Goal: Task Accomplishment & Management: Manage account settings

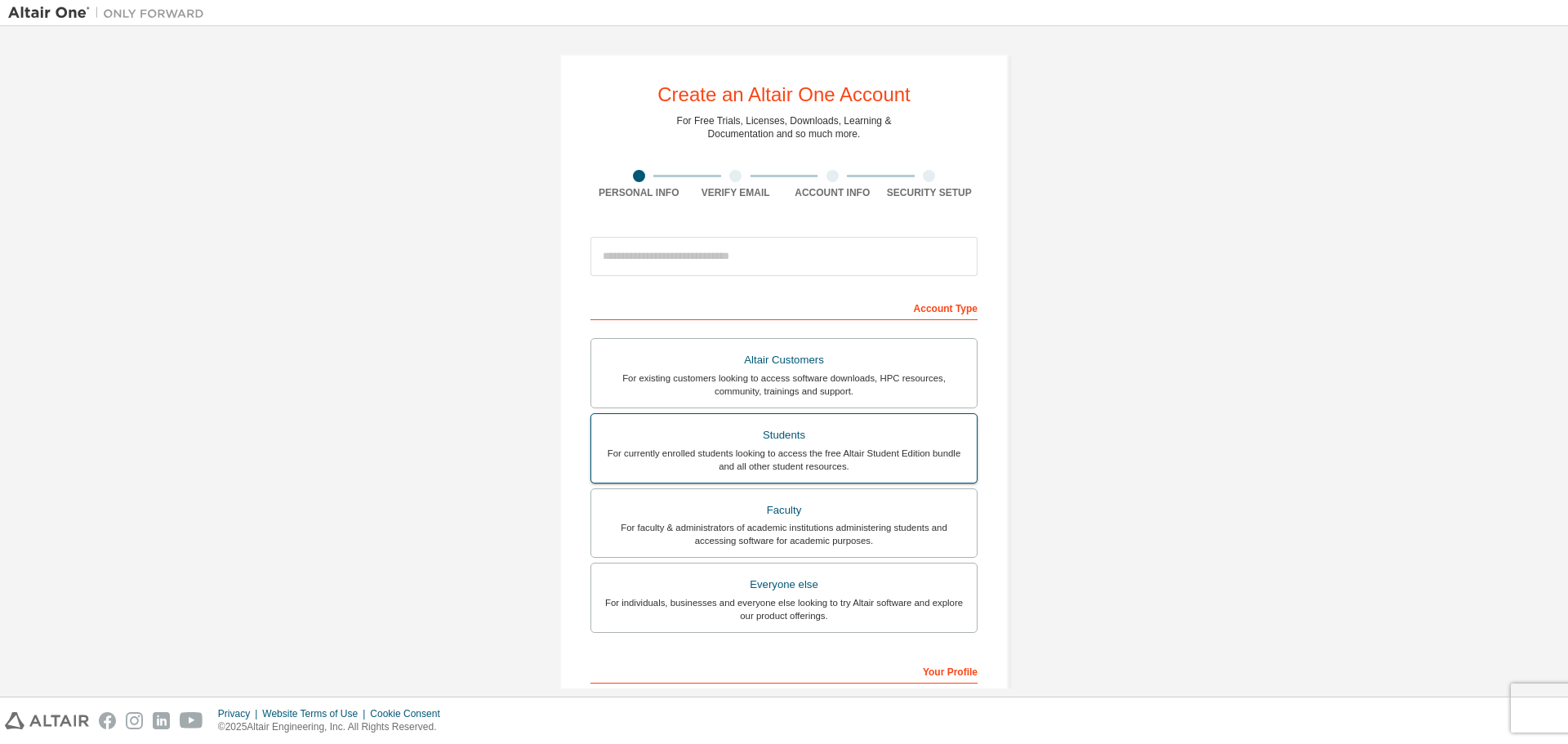
click at [873, 466] on div "For currently enrolled students looking to access the free Altair Student Editi…" at bounding box center [783, 460] width 366 height 26
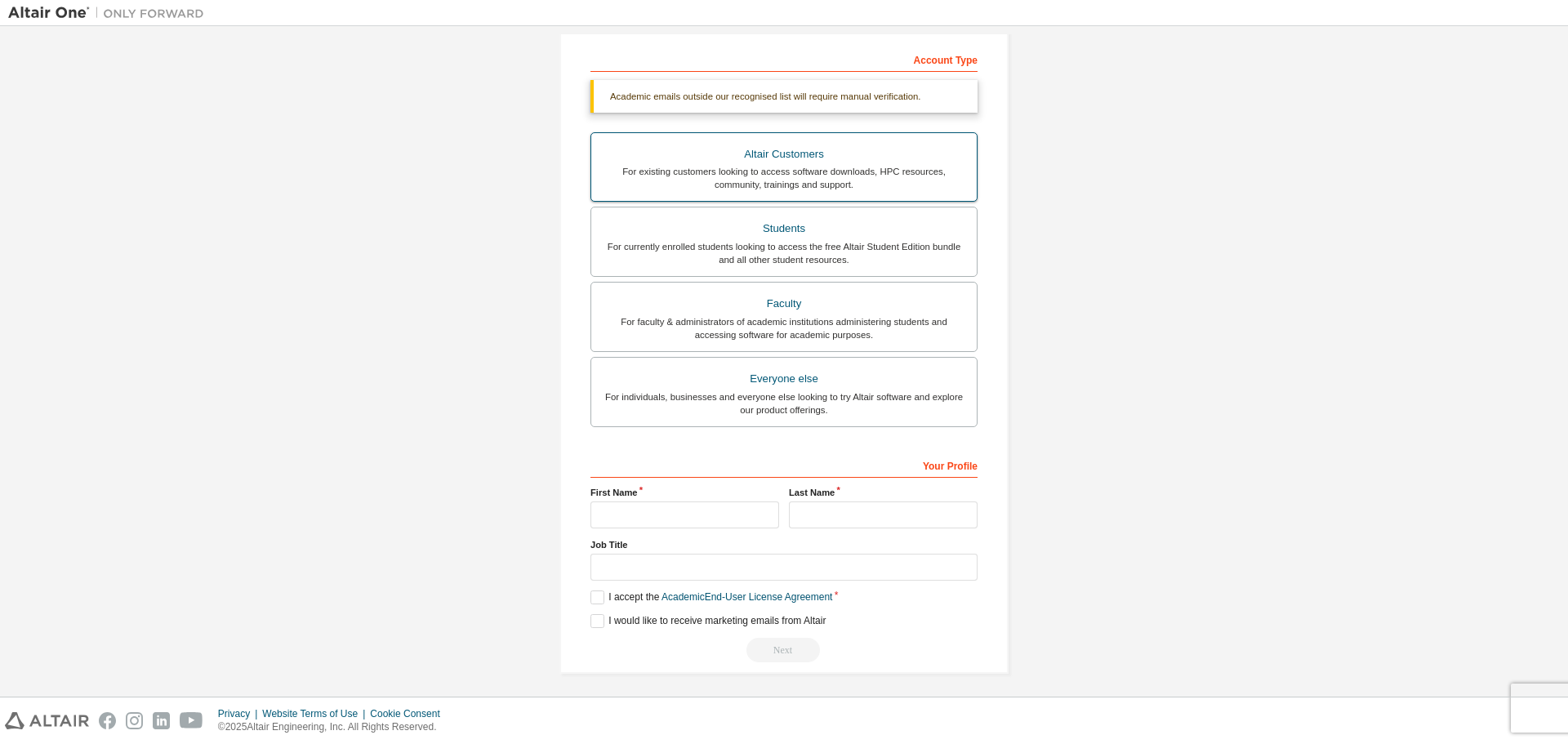
scroll to position [253, 0]
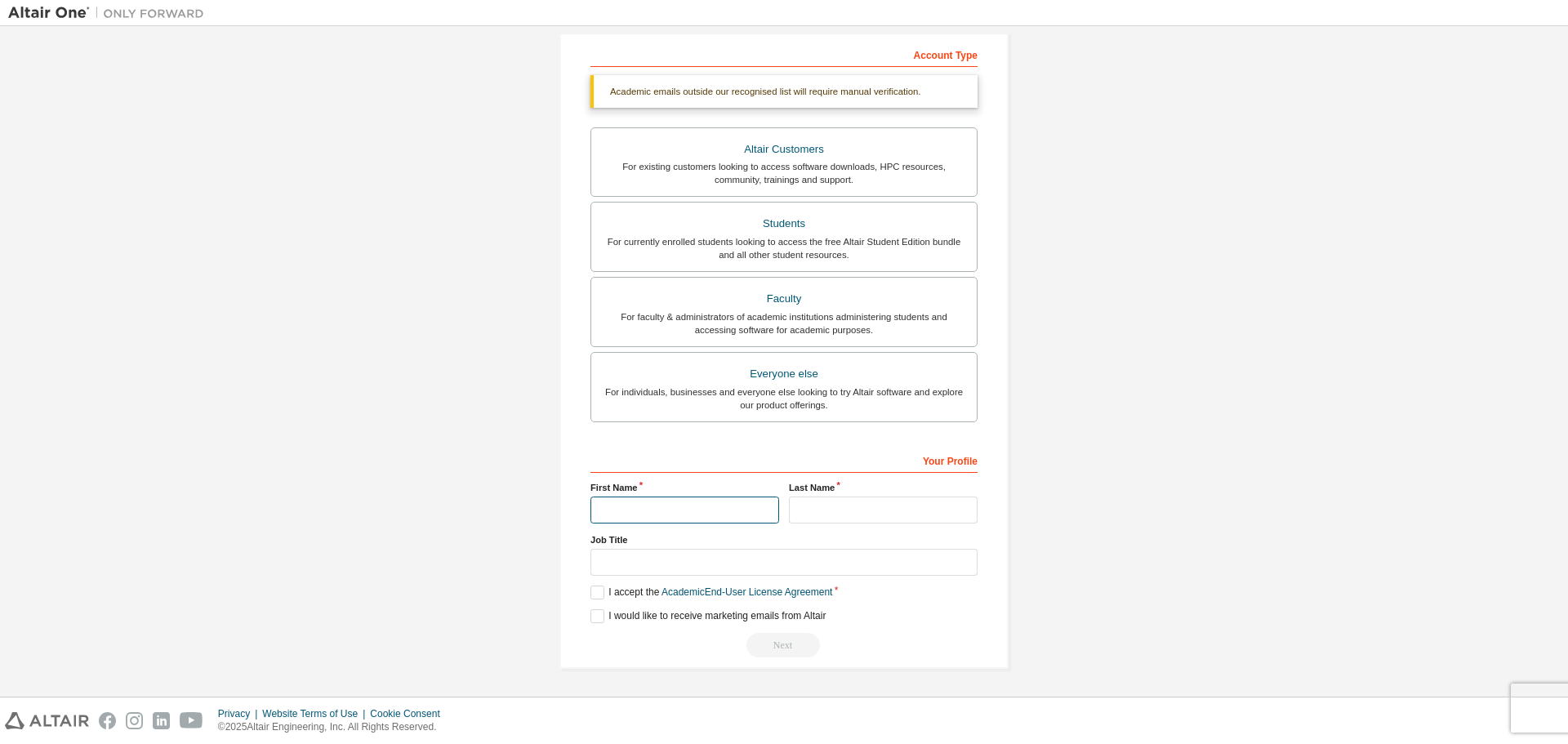
click at [679, 505] on input "text" at bounding box center [685, 509] width 189 height 27
type input "****"
click at [801, 512] on input "text" at bounding box center [883, 509] width 189 height 27
type input "***"
click at [591, 594] on label "I accept the Academic End-User License Agreement" at bounding box center [712, 592] width 242 height 14
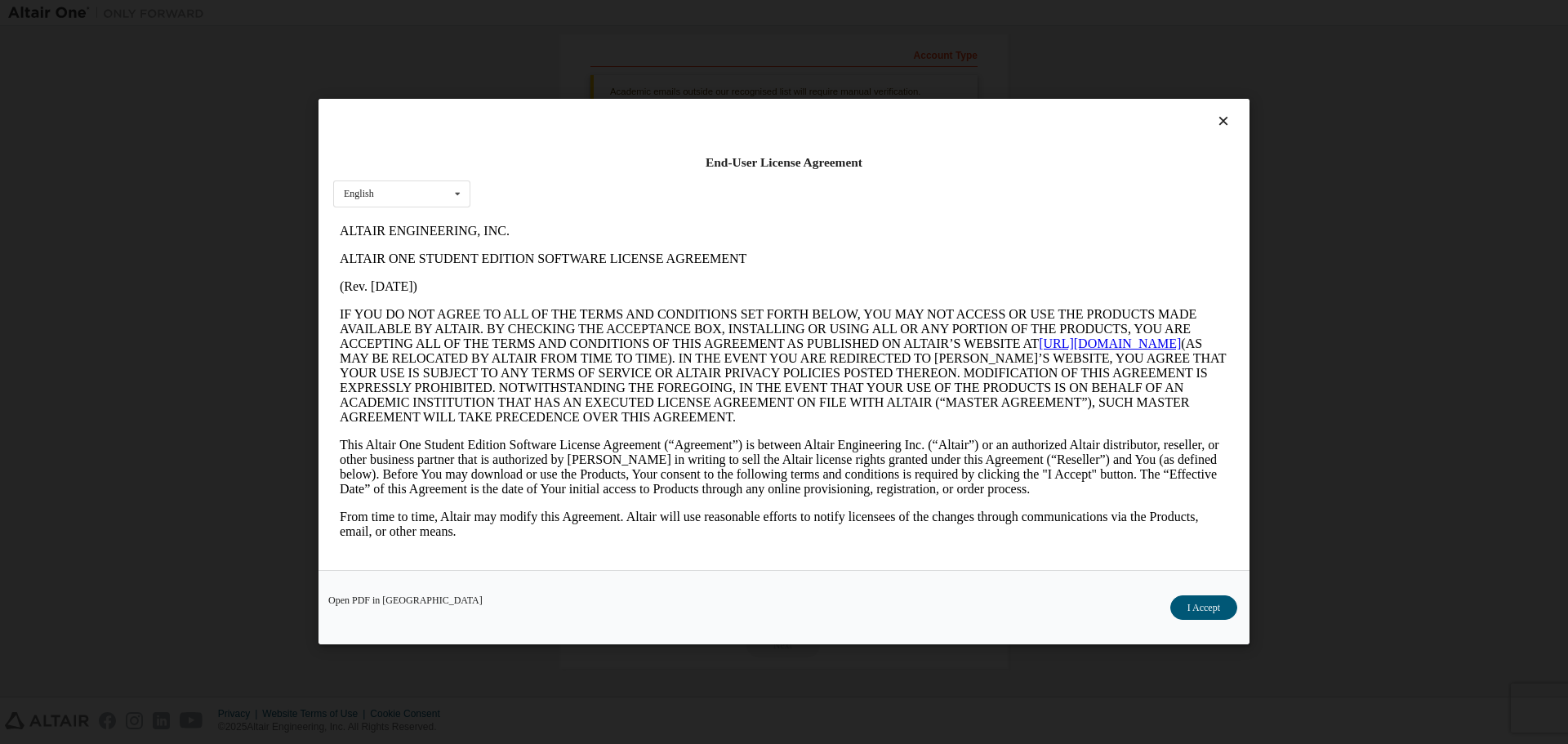
scroll to position [0, 0]
click at [1204, 607] on button "I Accept" at bounding box center [1203, 608] width 67 height 25
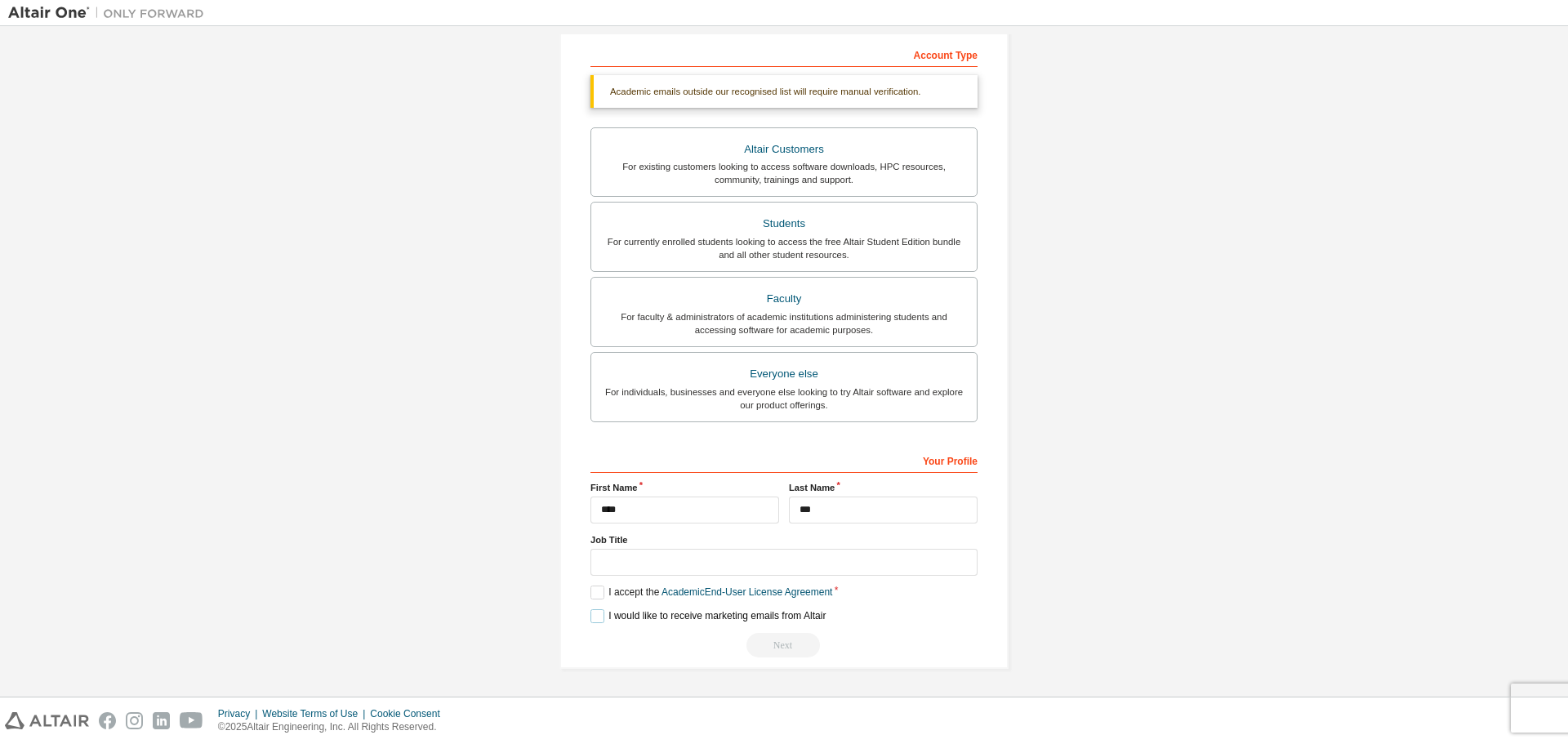
click at [592, 615] on label "I would like to receive marketing emails from Altair" at bounding box center [708, 616] width 235 height 14
click at [648, 561] on input "text" at bounding box center [784, 561] width 387 height 27
click at [612, 562] on input "text" at bounding box center [784, 561] width 387 height 27
click at [775, 646] on div "Next" at bounding box center [784, 645] width 387 height 25
click at [592, 593] on label "I accept the Academic End-User License Agreement" at bounding box center [712, 592] width 242 height 14
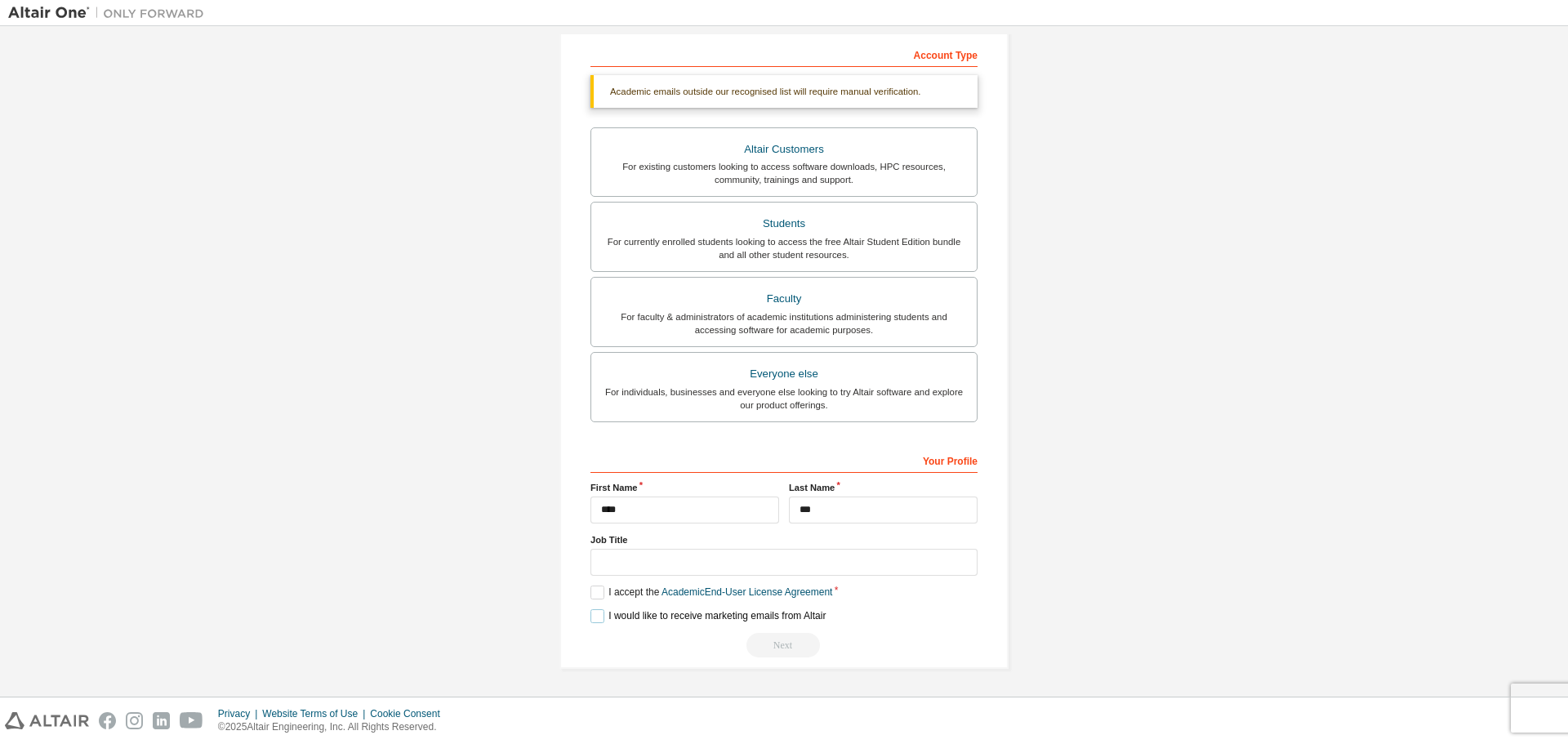
click at [594, 616] on label "I would like to receive marketing emails from Altair" at bounding box center [708, 616] width 235 height 14
click at [591, 594] on label "I accept the Academic End-User License Agreement" at bounding box center [712, 592] width 242 height 14
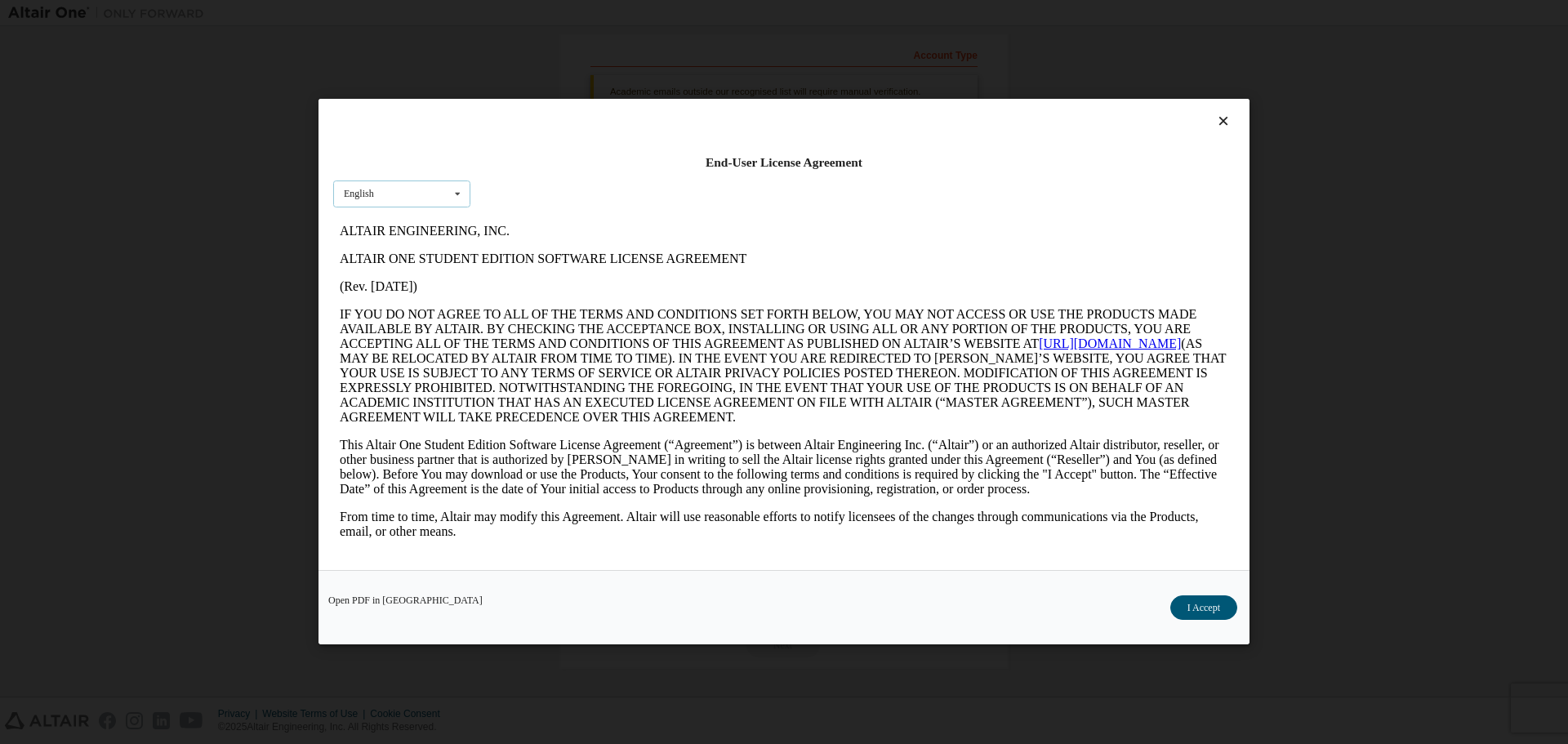
click at [427, 191] on div "English English" at bounding box center [402, 194] width 138 height 27
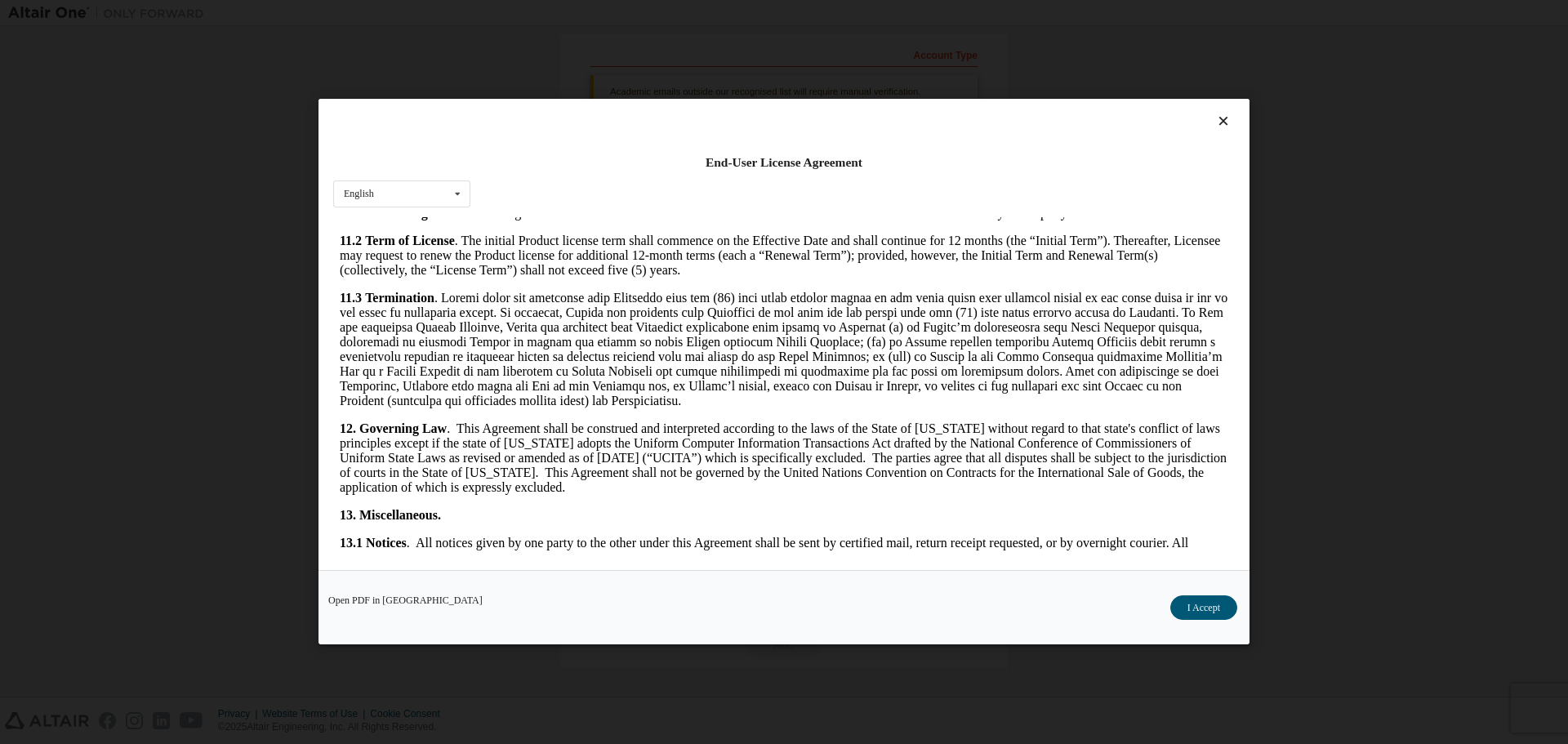
scroll to position [2463, 0]
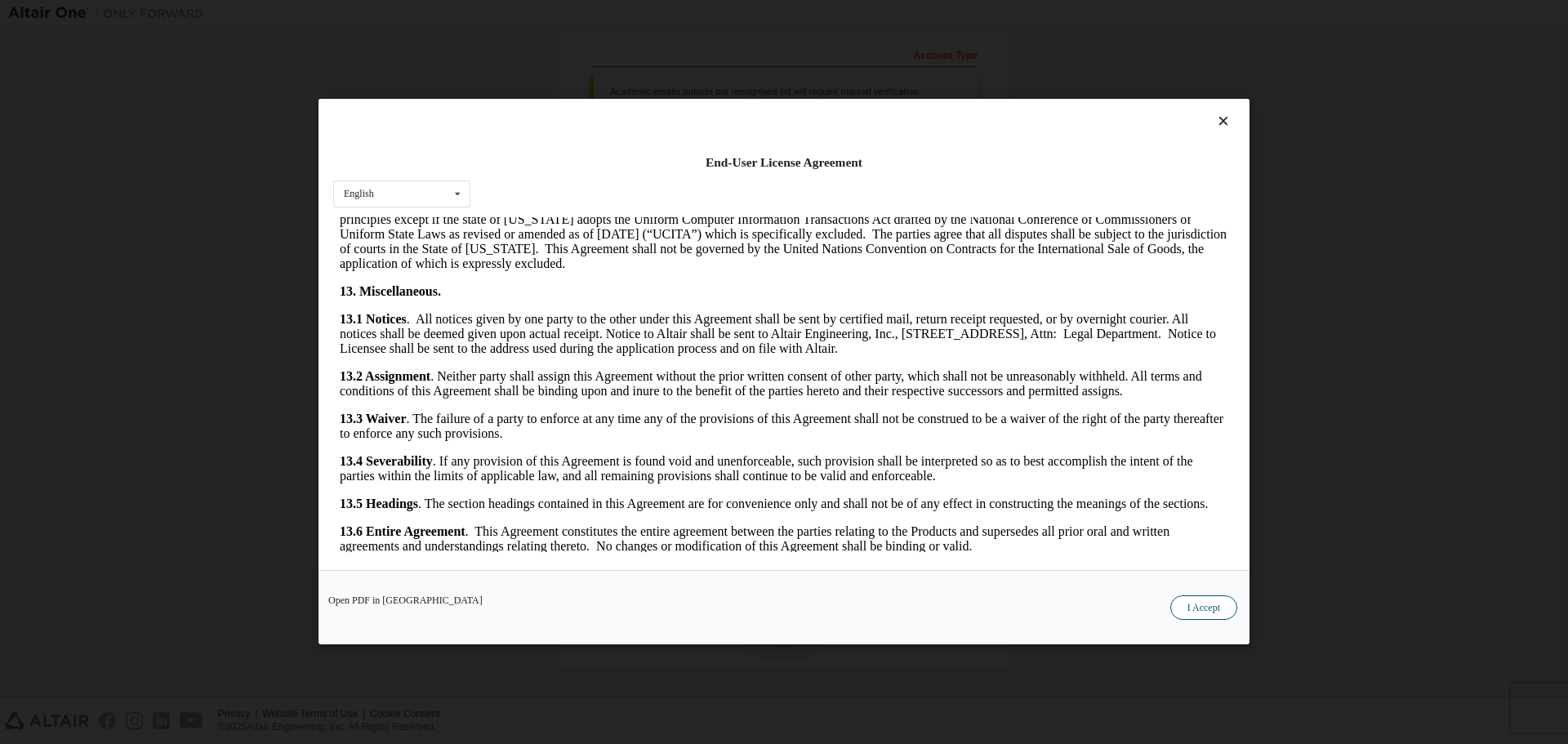
click at [1194, 605] on button "I Accept" at bounding box center [1203, 608] width 67 height 25
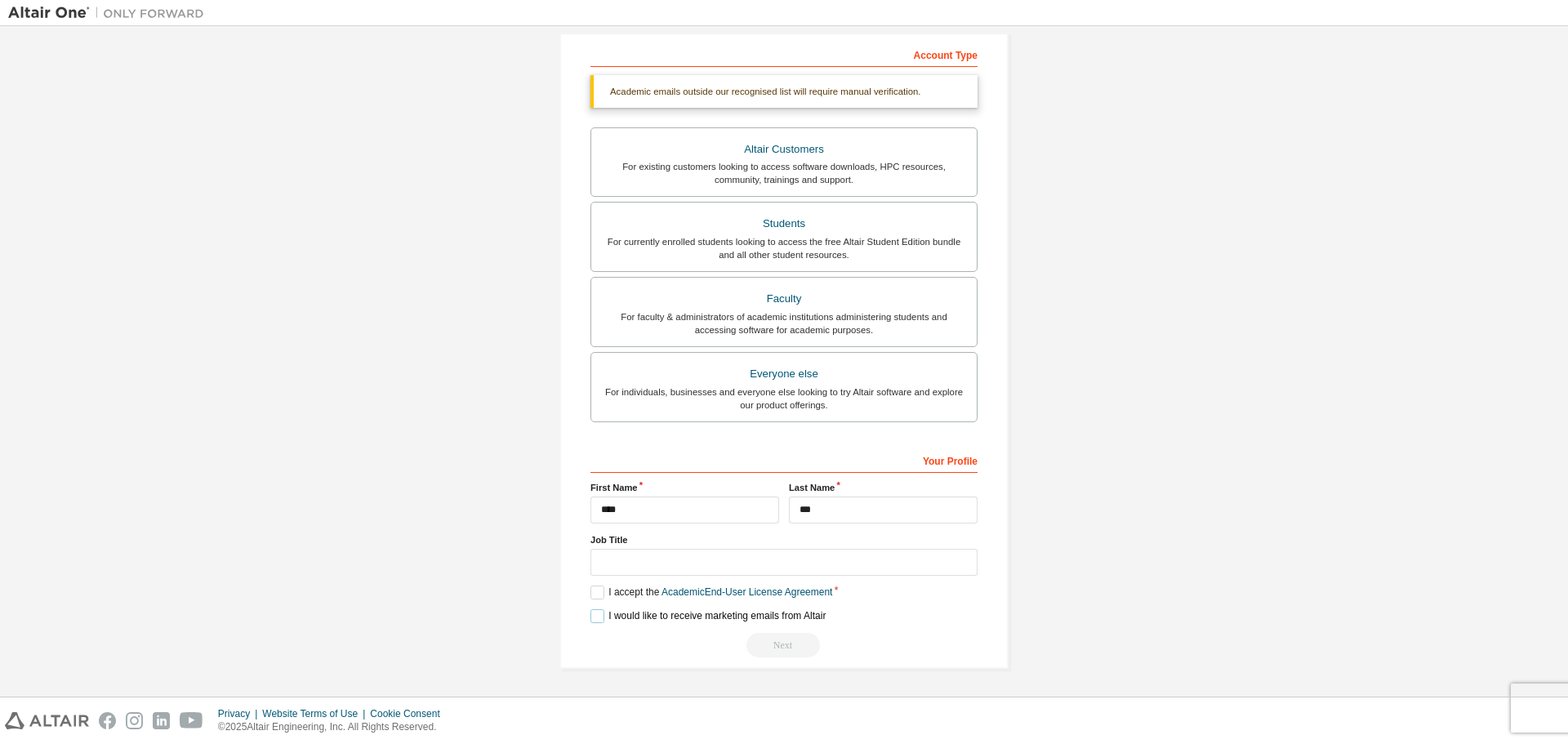
click at [596, 616] on label "I would like to receive marketing emails from Altair" at bounding box center [708, 616] width 235 height 14
click at [764, 645] on div "Next" at bounding box center [784, 645] width 387 height 25
click at [765, 645] on div "Next" at bounding box center [784, 645] width 387 height 25
click at [626, 558] on input "text" at bounding box center [784, 561] width 387 height 27
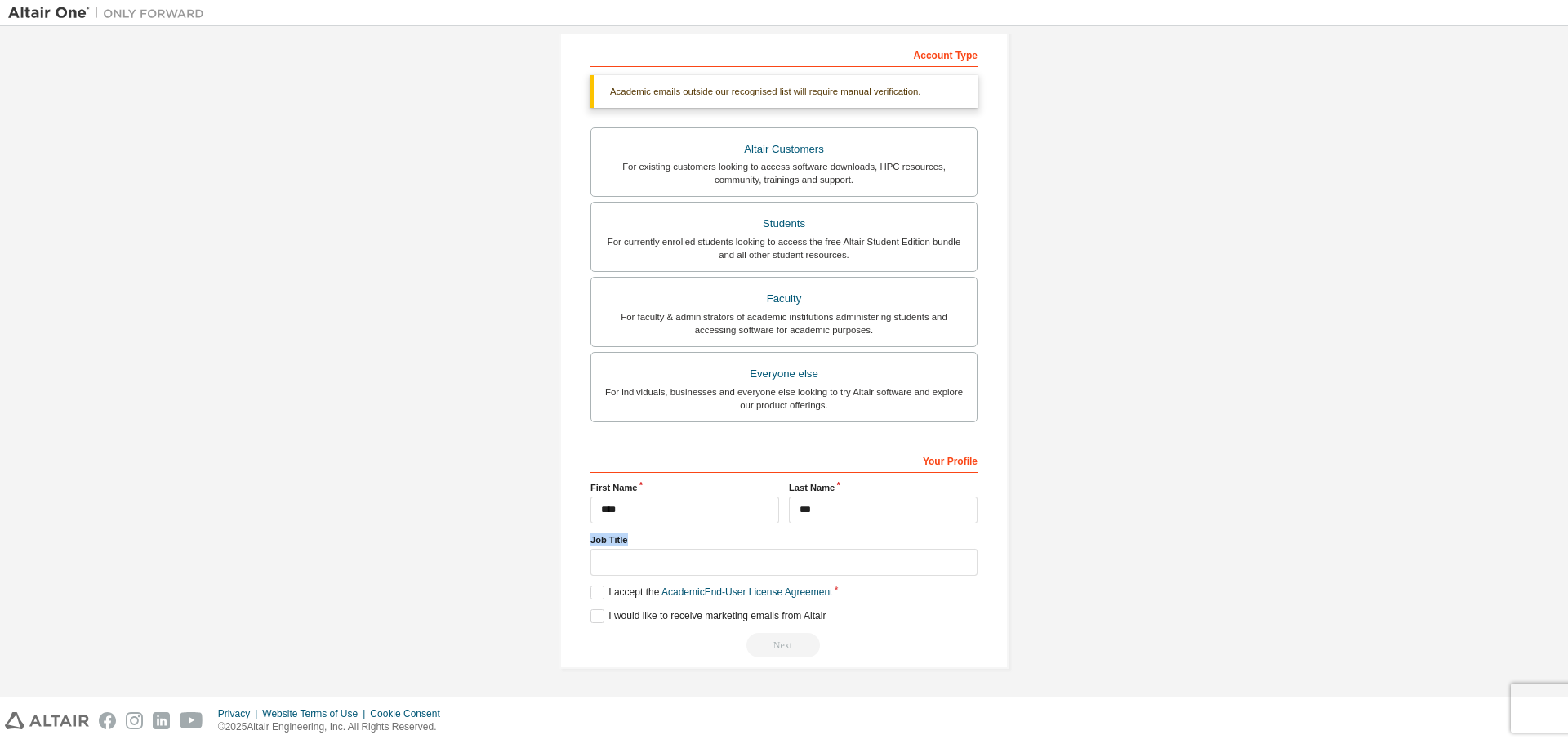
drag, startPoint x: 588, startPoint y: 540, endPoint x: 624, endPoint y: 541, distance: 36.0
click at [624, 541] on label "Job Title" at bounding box center [784, 539] width 387 height 13
click at [642, 743] on div at bounding box center [784, 744] width 1568 height 0
click at [594, 563] on input "text" at bounding box center [784, 561] width 387 height 27
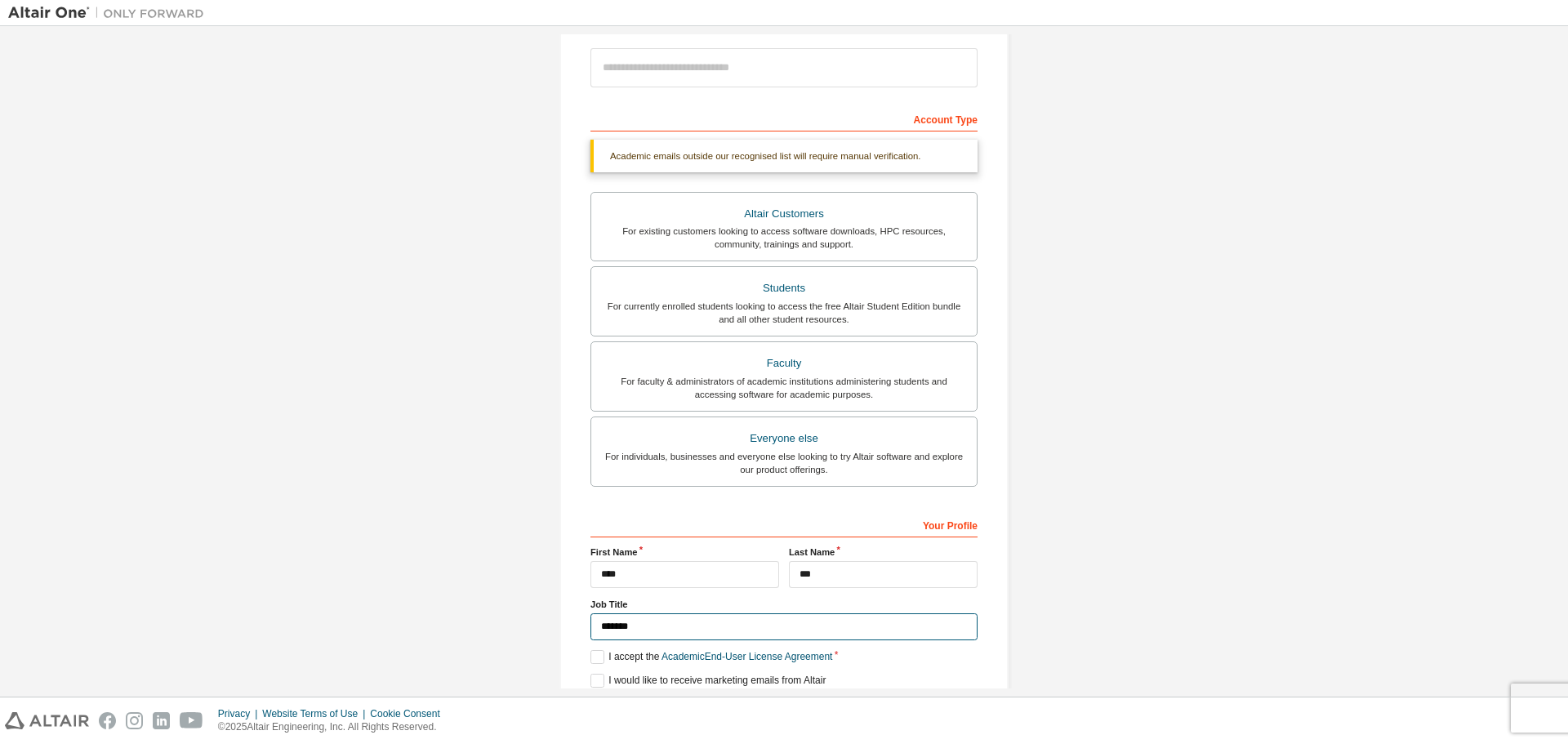
scroll to position [253, 0]
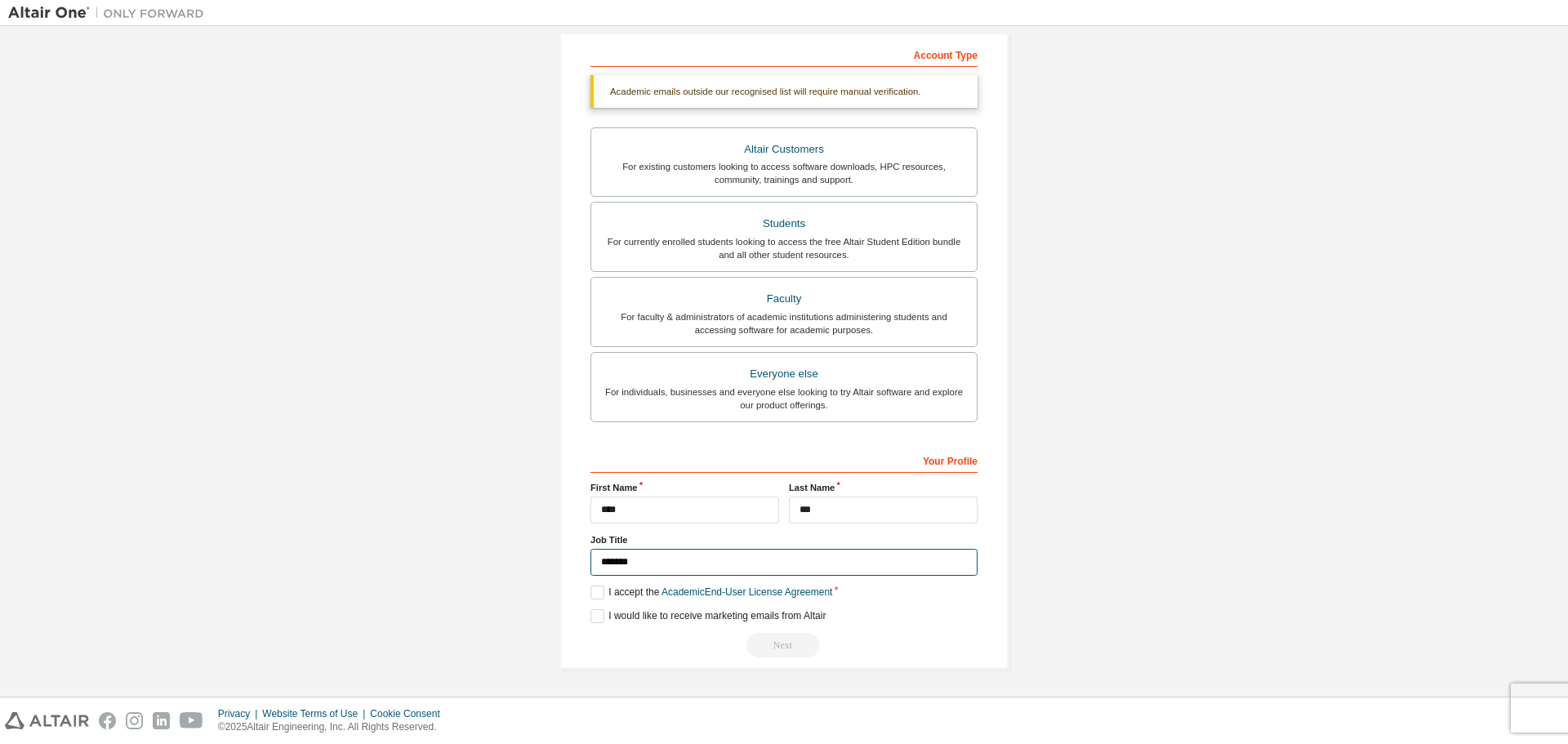
type input "*******"
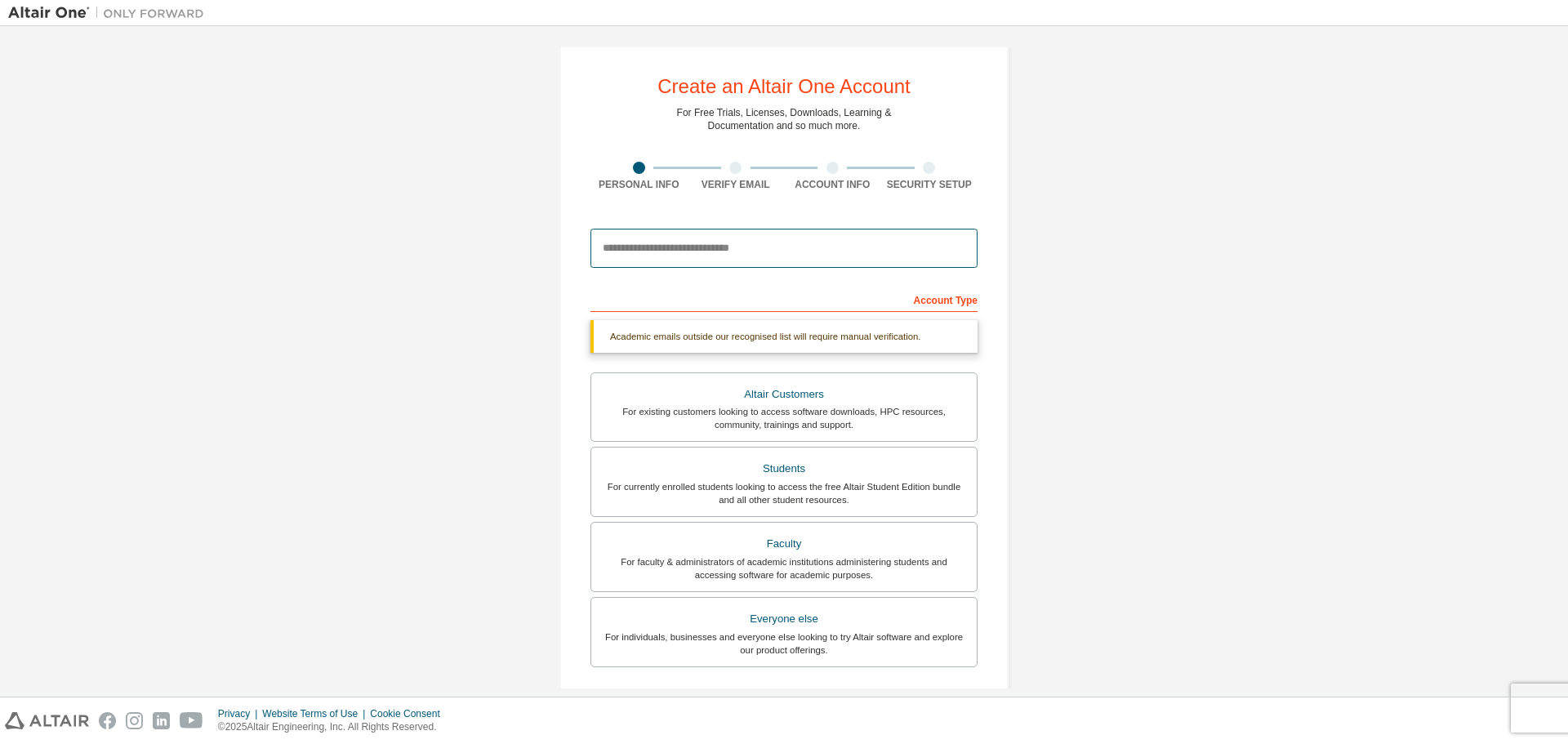
click at [679, 257] on input "email" at bounding box center [784, 248] width 387 height 39
drag, startPoint x: 690, startPoint y: 252, endPoint x: 591, endPoint y: 250, distance: 99.0
click at [591, 250] on input "*********" at bounding box center [784, 248] width 387 height 39
paste input "**********"
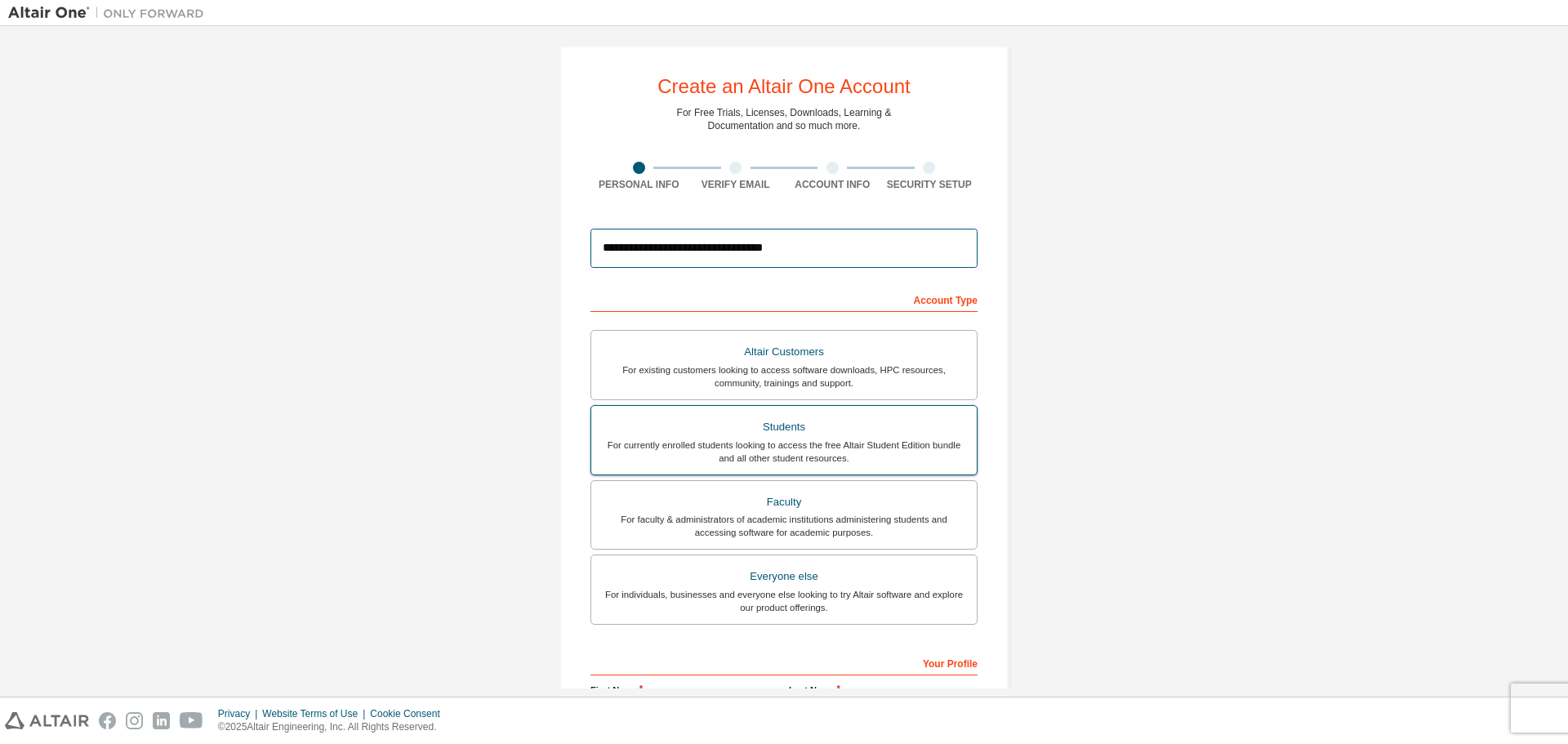
type input "**********"
click at [818, 442] on div "For currently enrolled students looking to access the free Altair Student Editi…" at bounding box center [783, 451] width 366 height 26
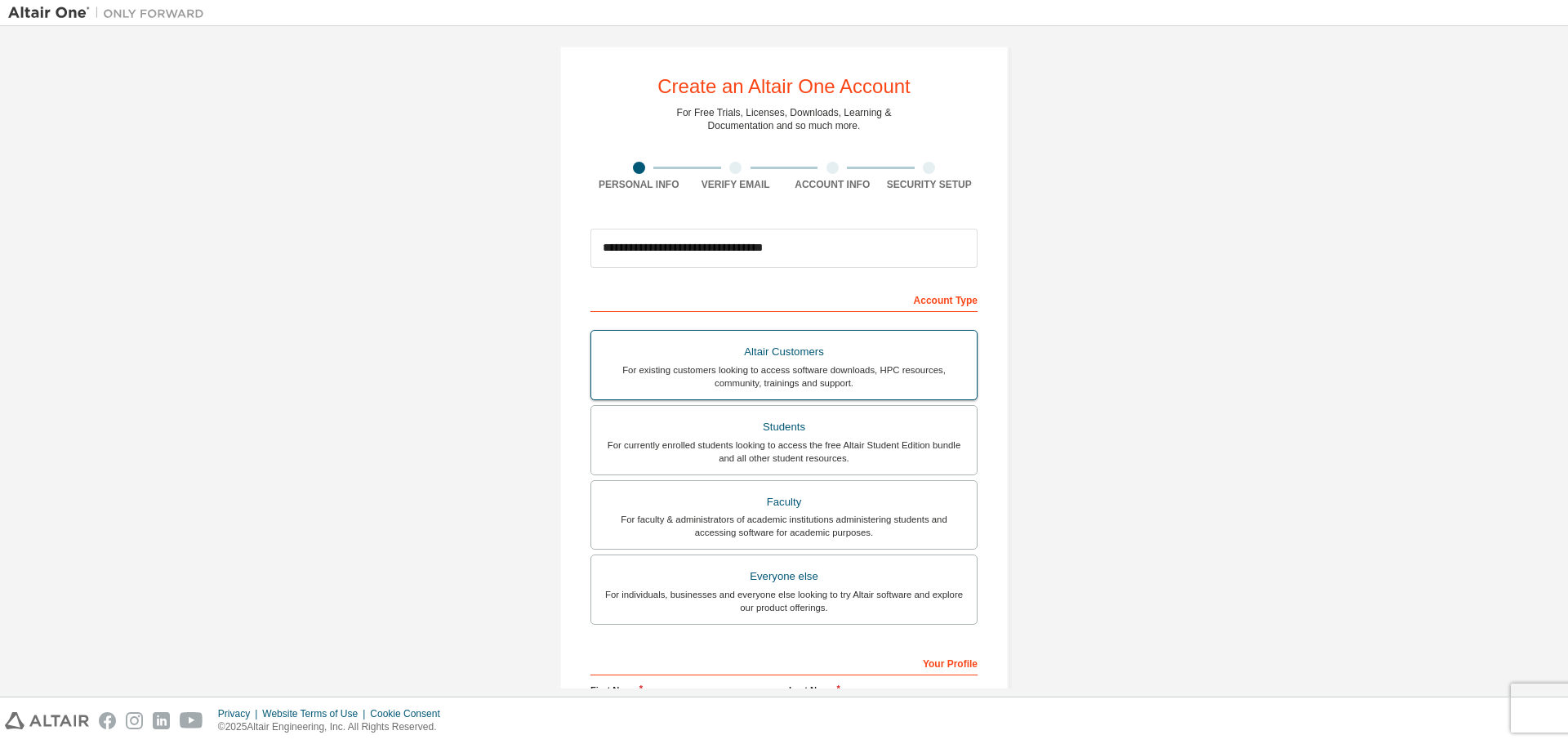
scroll to position [211, 0]
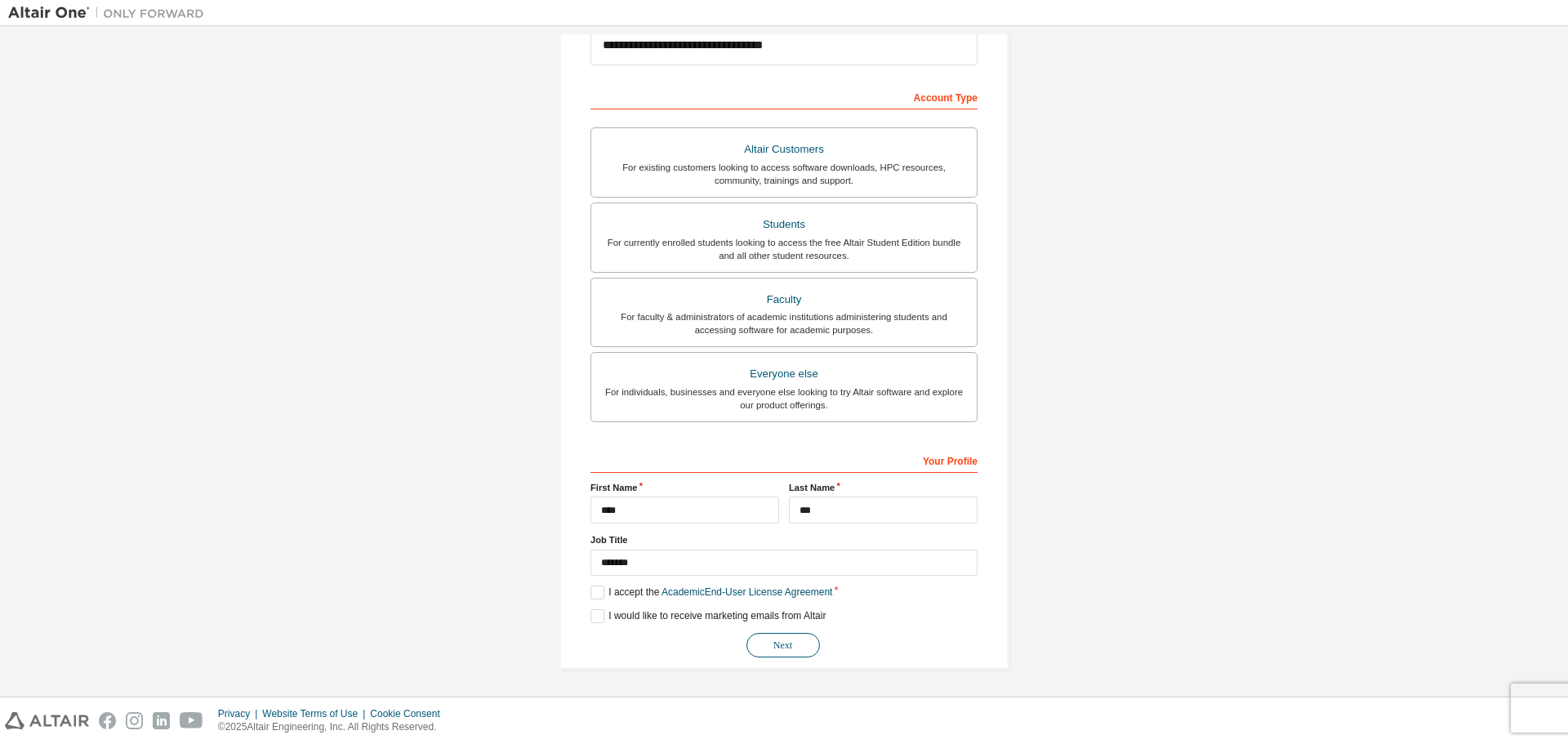
click at [771, 649] on button "Next" at bounding box center [783, 645] width 73 height 25
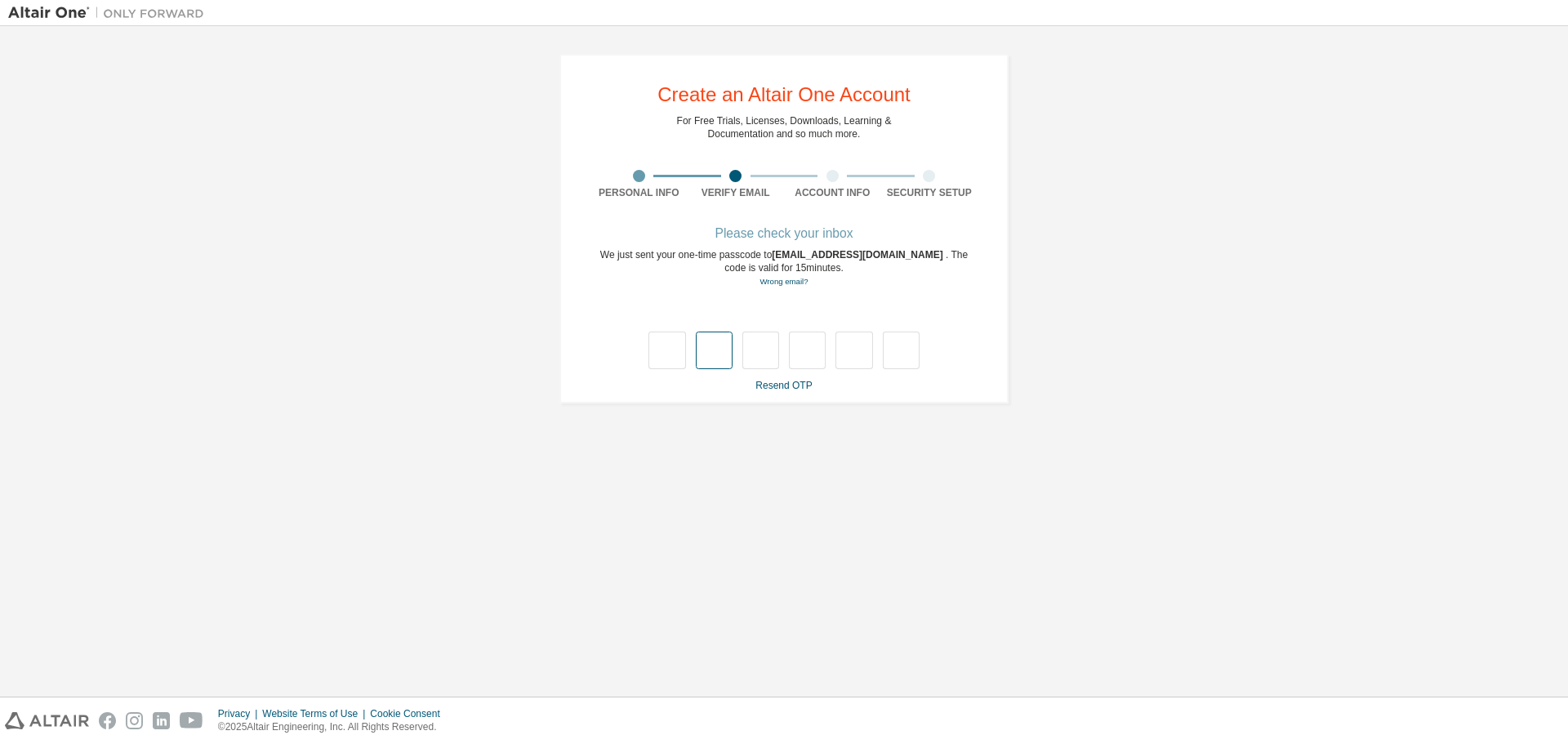
type input "*"
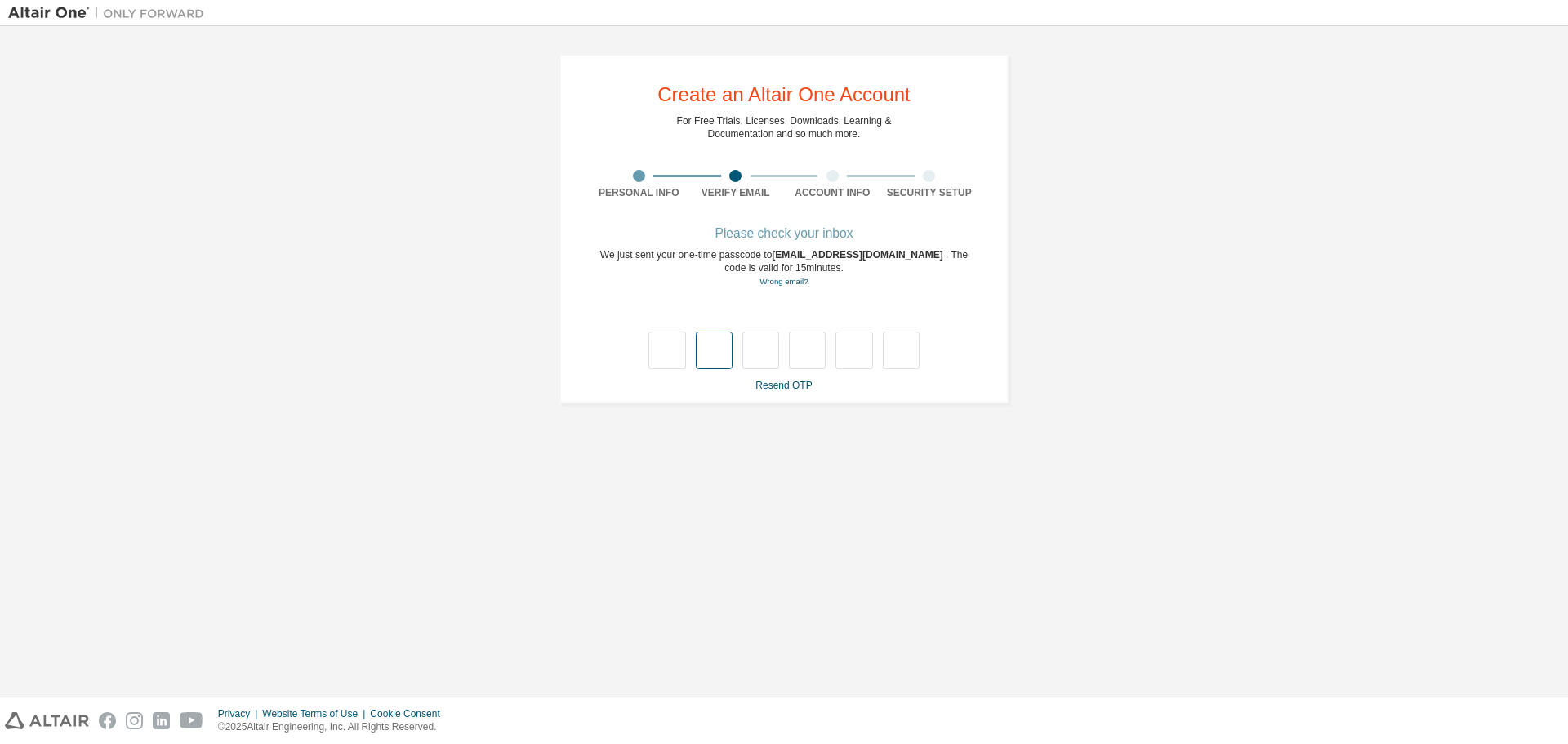
type input "*"
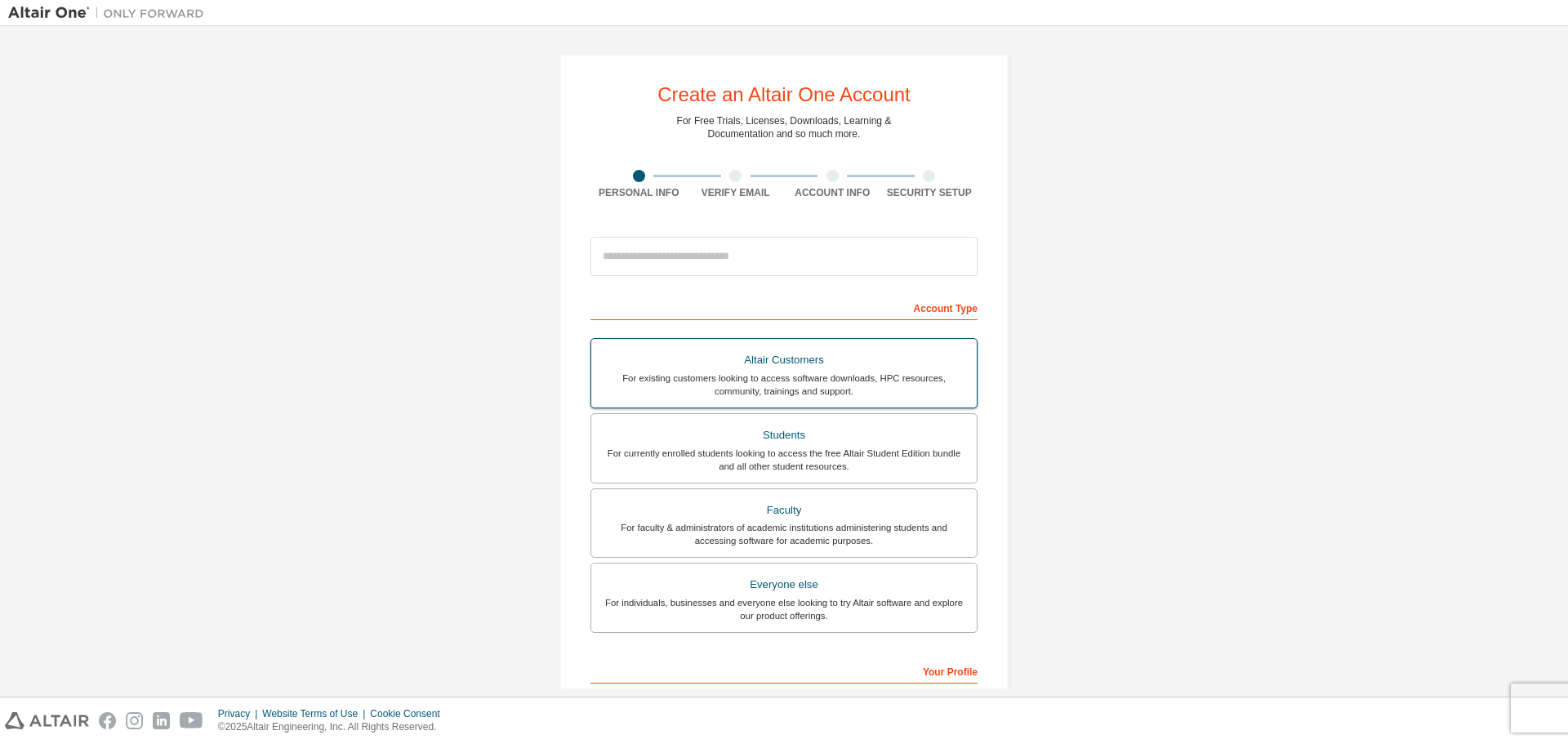
scroll to position [211, 0]
click at [675, 261] on input "email" at bounding box center [784, 256] width 387 height 39
type input "**********"
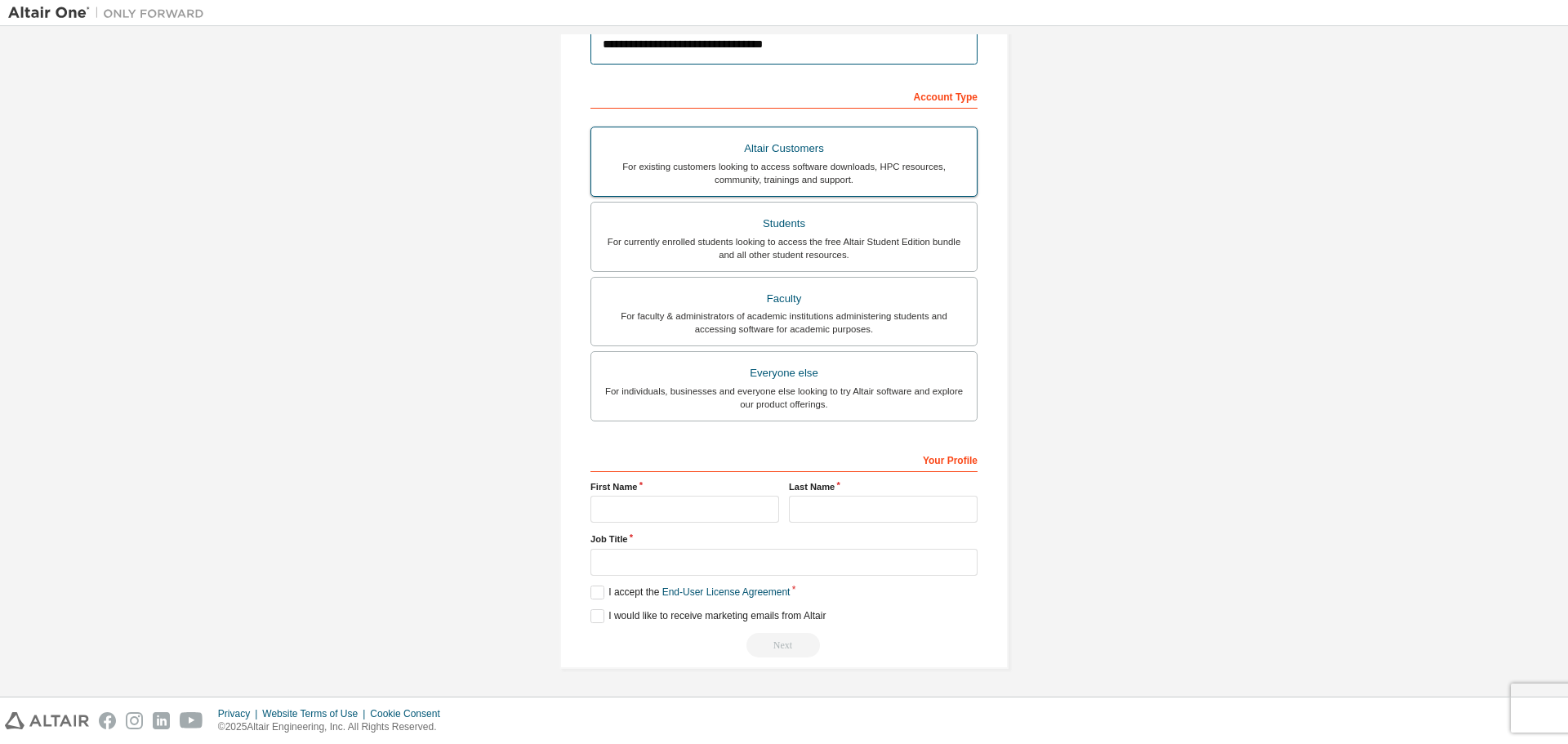
scroll to position [18, 0]
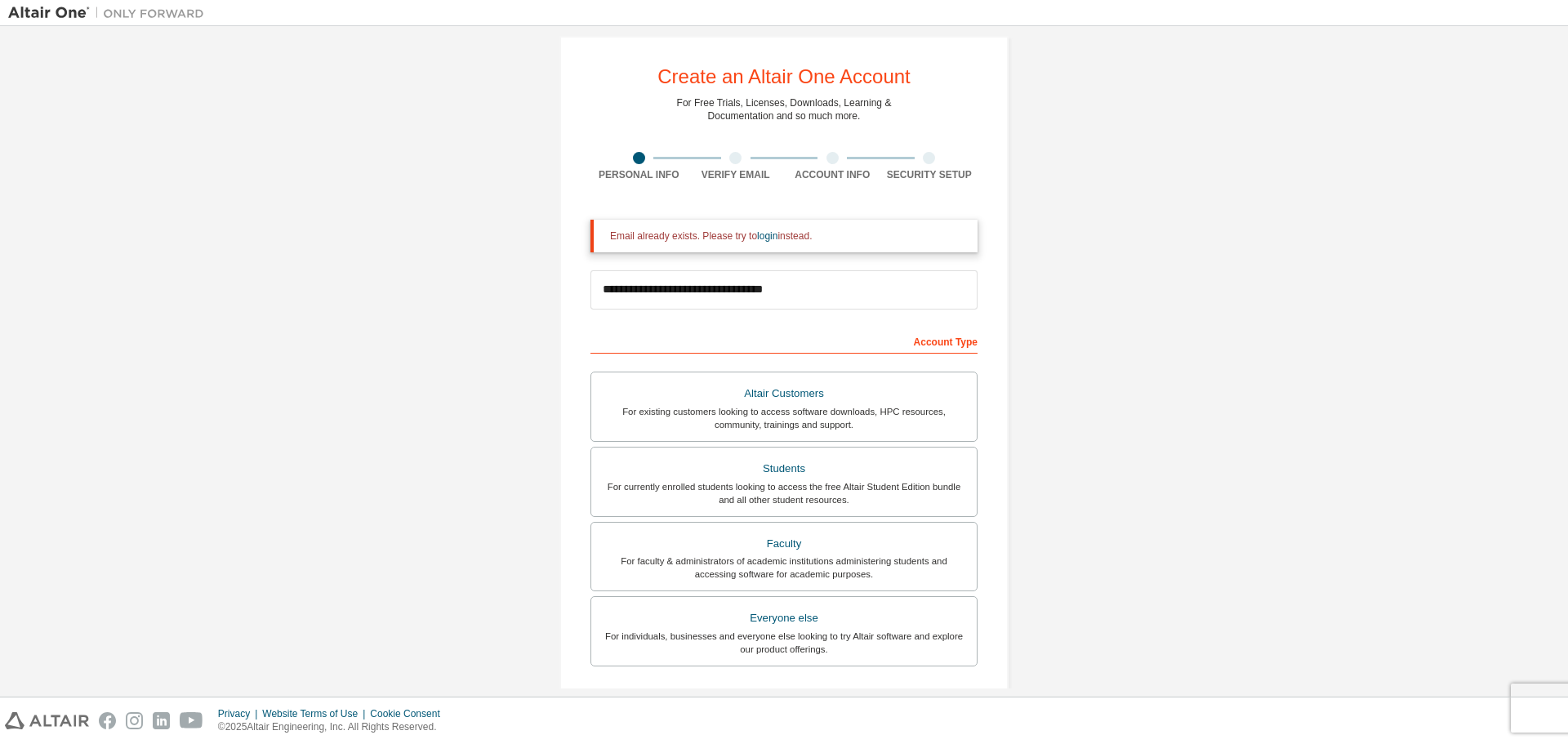
drag, startPoint x: 607, startPoint y: 237, endPoint x: 812, endPoint y: 238, distance: 205.0
click at [812, 238] on div "Email already exists. Please try to login instead." at bounding box center [787, 236] width 354 height 13
click at [827, 743] on div at bounding box center [784, 744] width 1568 height 0
click at [1133, 508] on div "**********" at bounding box center [784, 475] width 1551 height 917
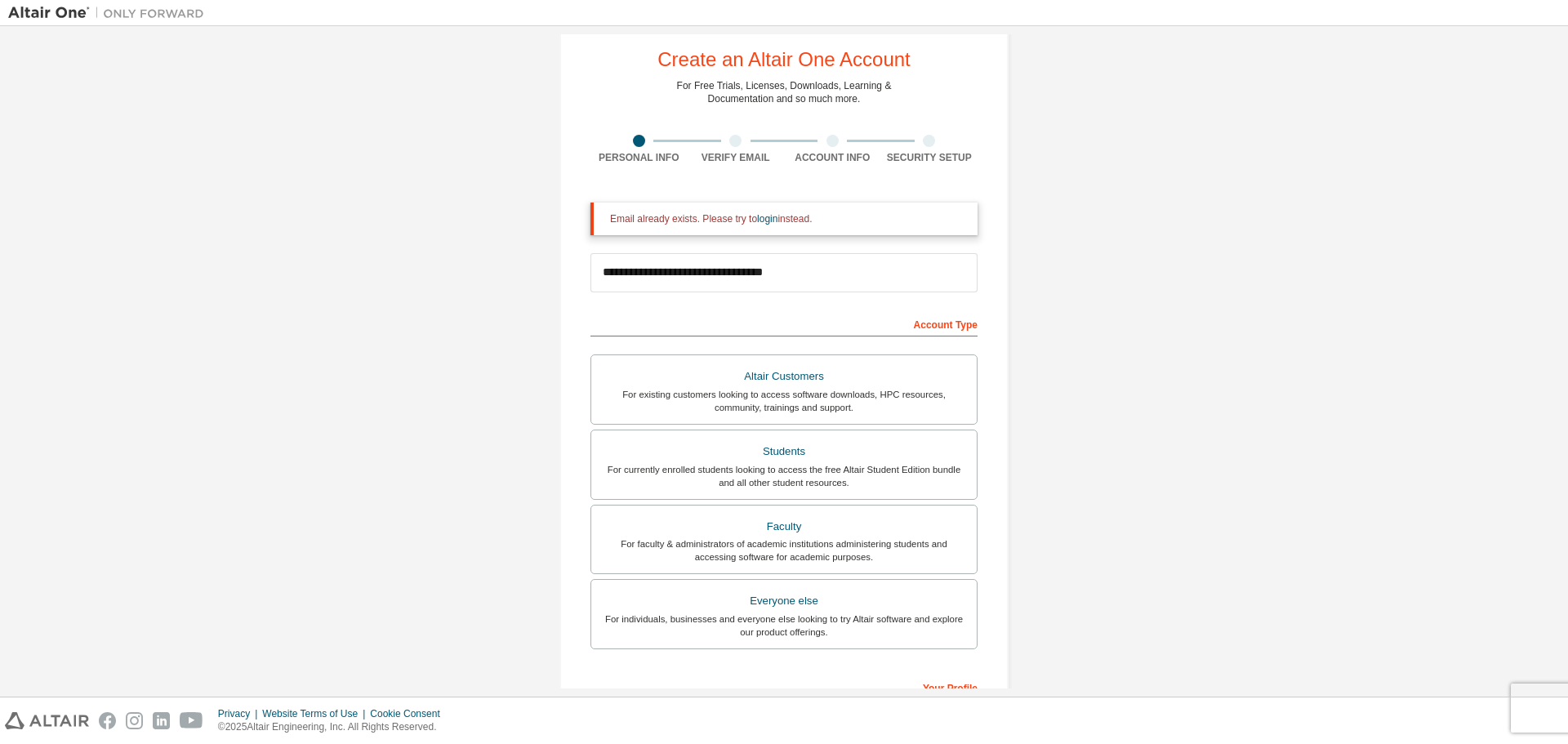
scroll to position [0, 0]
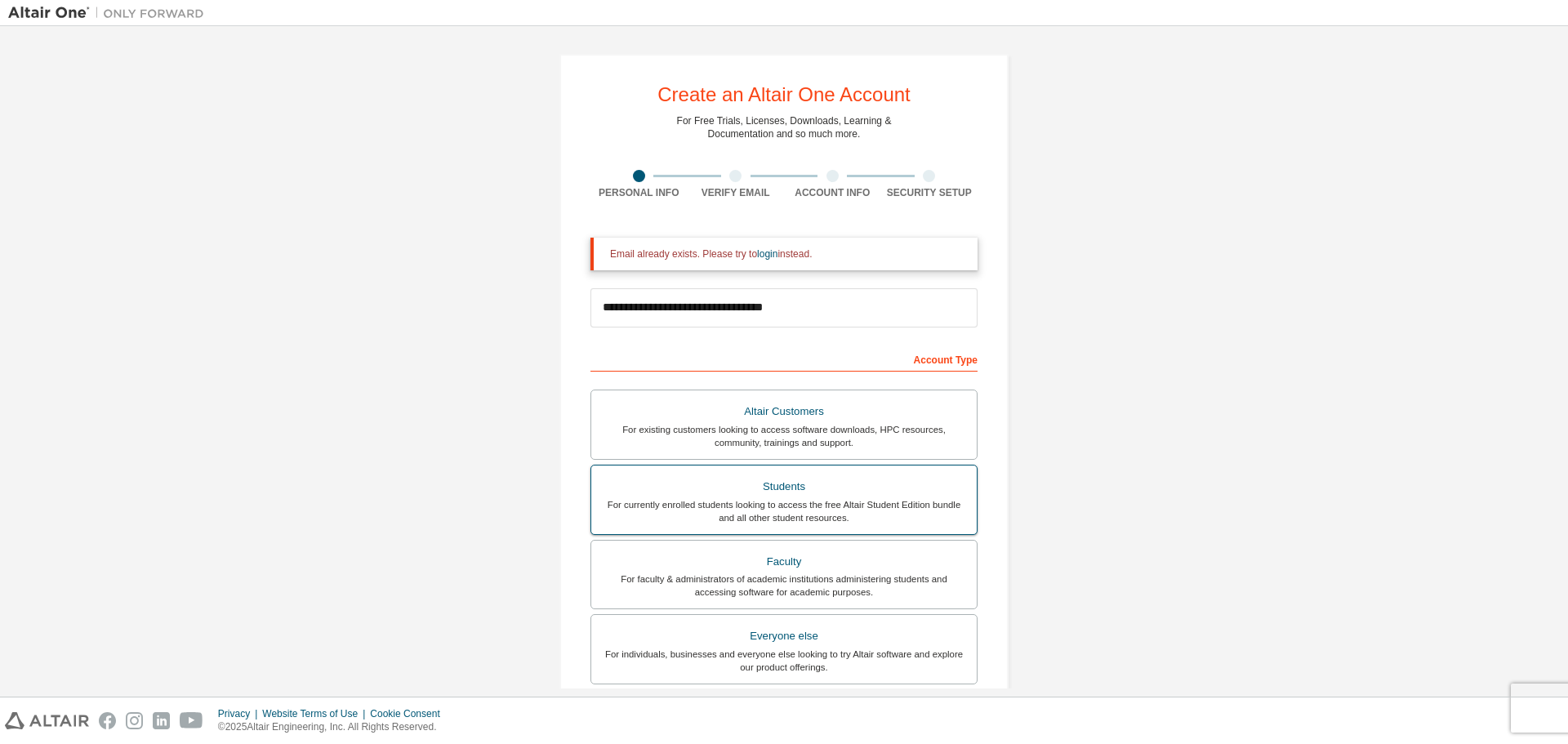
click at [735, 520] on div "For currently enrolled students looking to access the free Altair Student Editi…" at bounding box center [783, 511] width 366 height 26
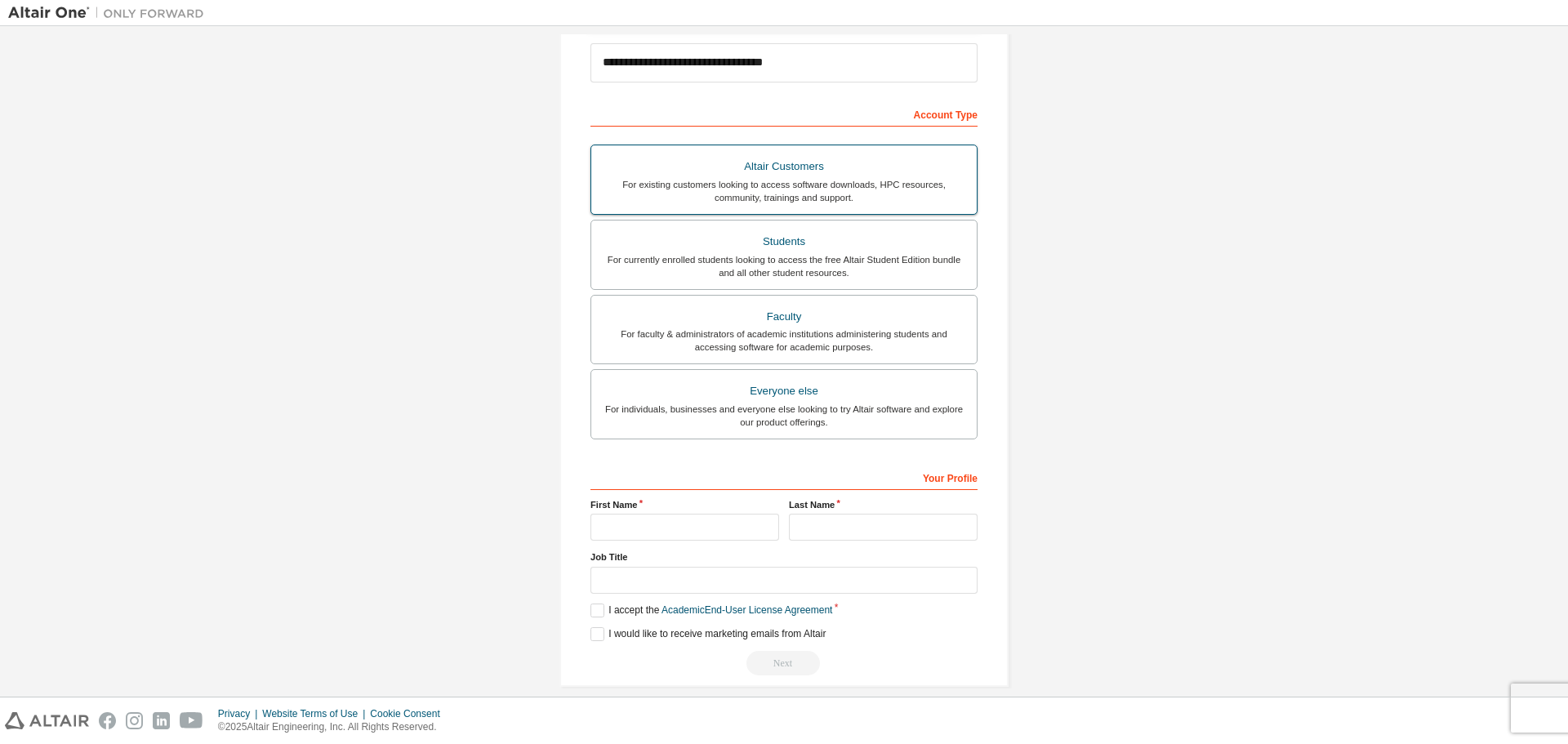
scroll to position [263, 0]
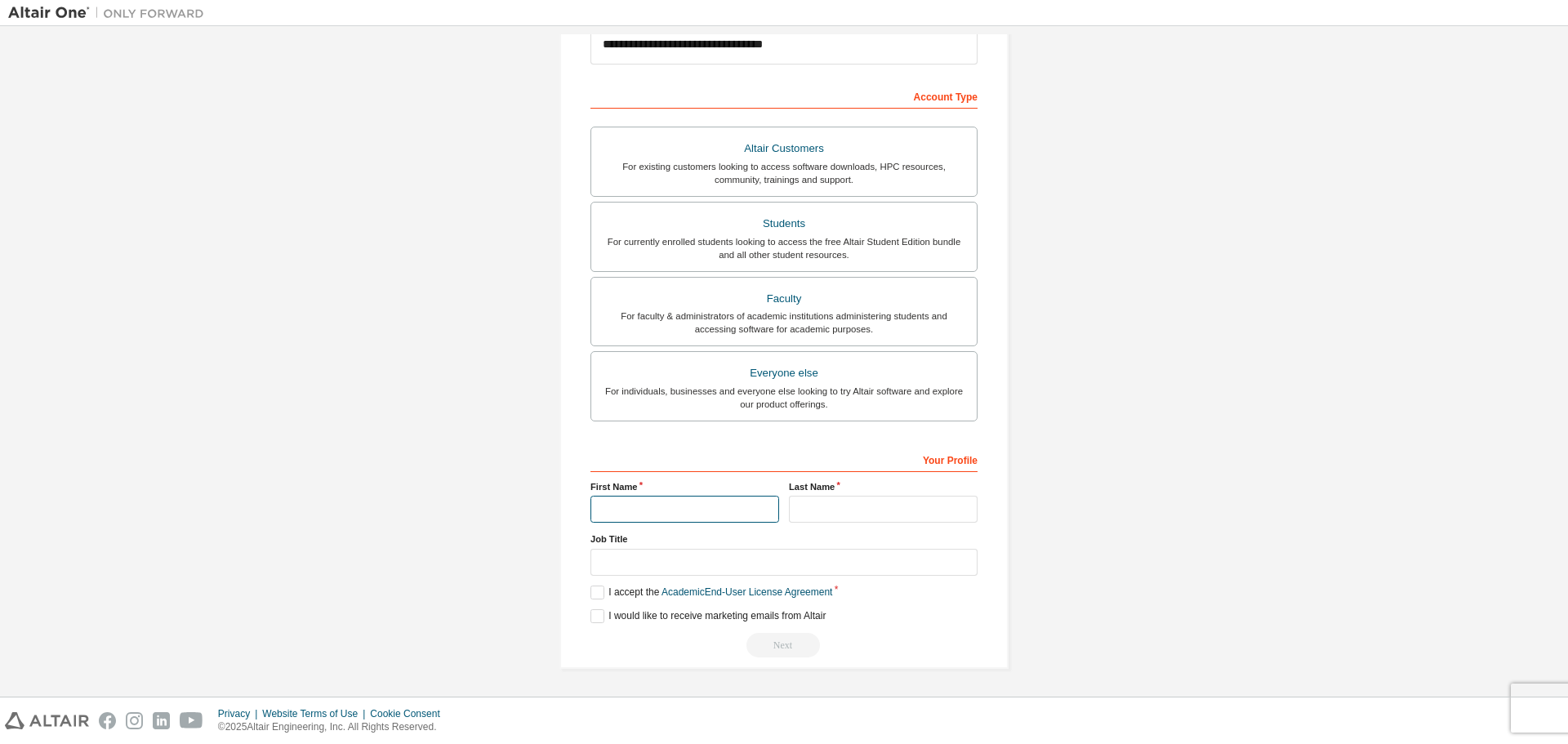
click at [661, 507] on input "text" at bounding box center [685, 508] width 189 height 27
type input "****"
click at [810, 510] on input "text" at bounding box center [883, 508] width 189 height 27
type input "***"
click at [668, 567] on input "text" at bounding box center [784, 561] width 387 height 27
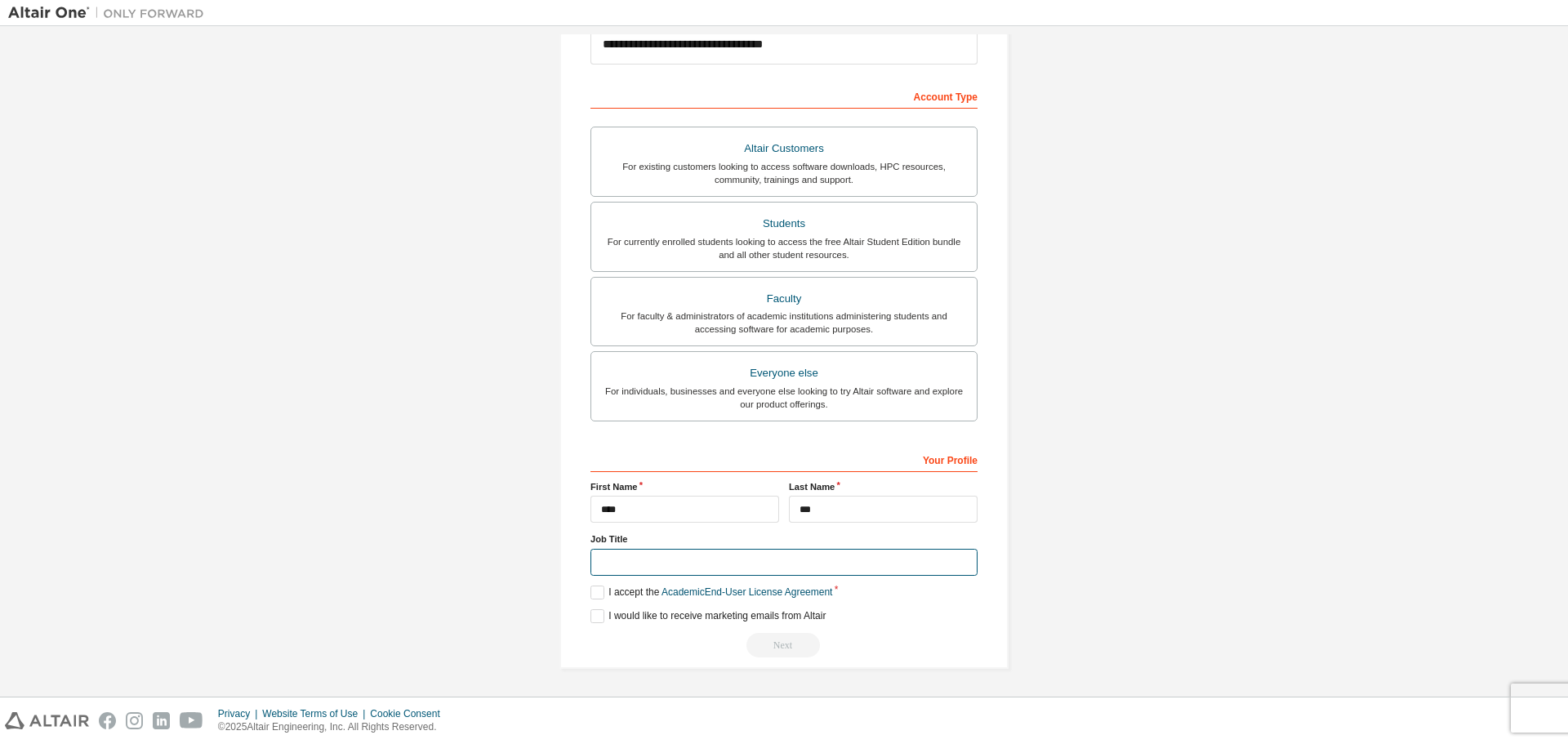
type input "*******"
click at [594, 593] on label "I accept the Academic End-User License Agreement" at bounding box center [712, 592] width 242 height 14
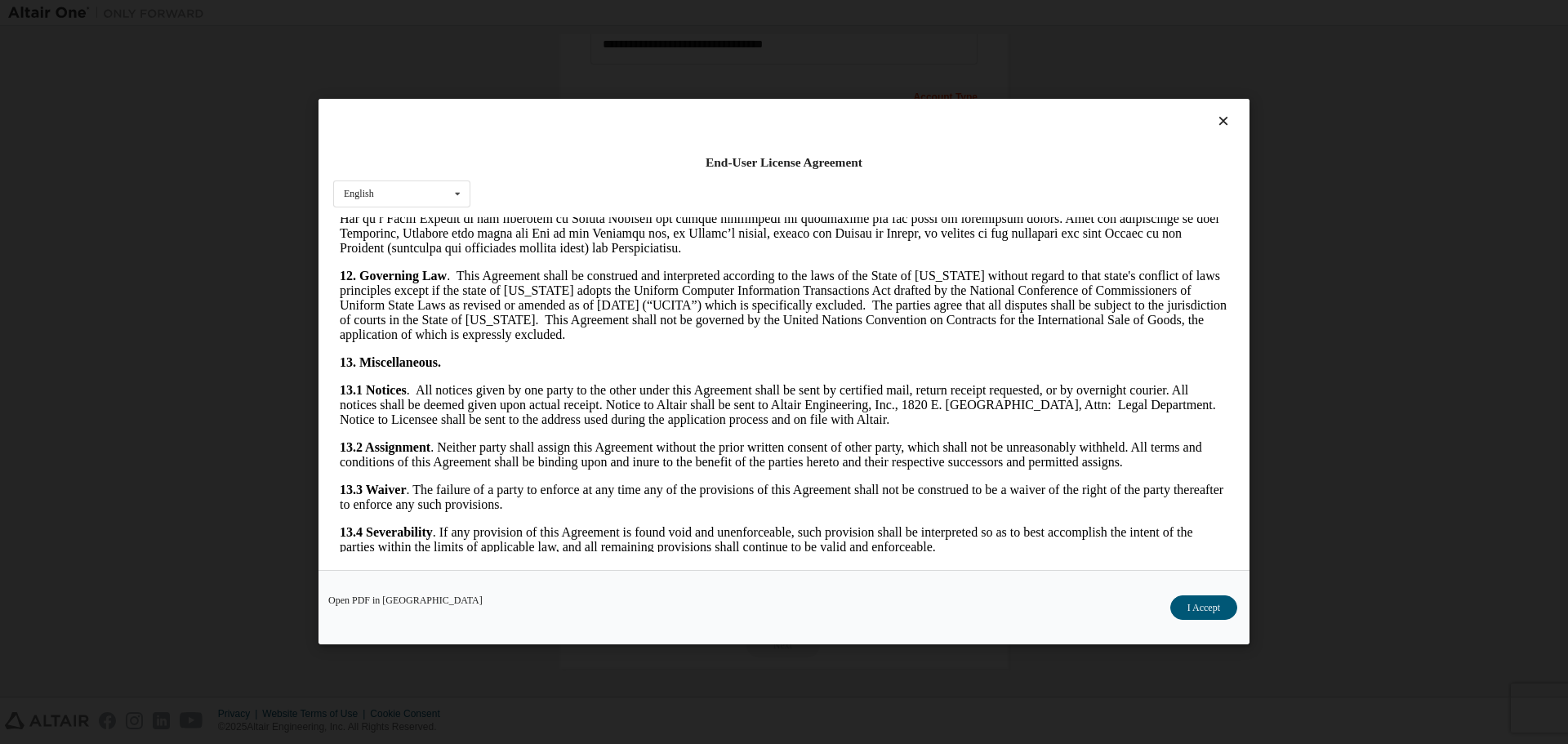
scroll to position [2463, 0]
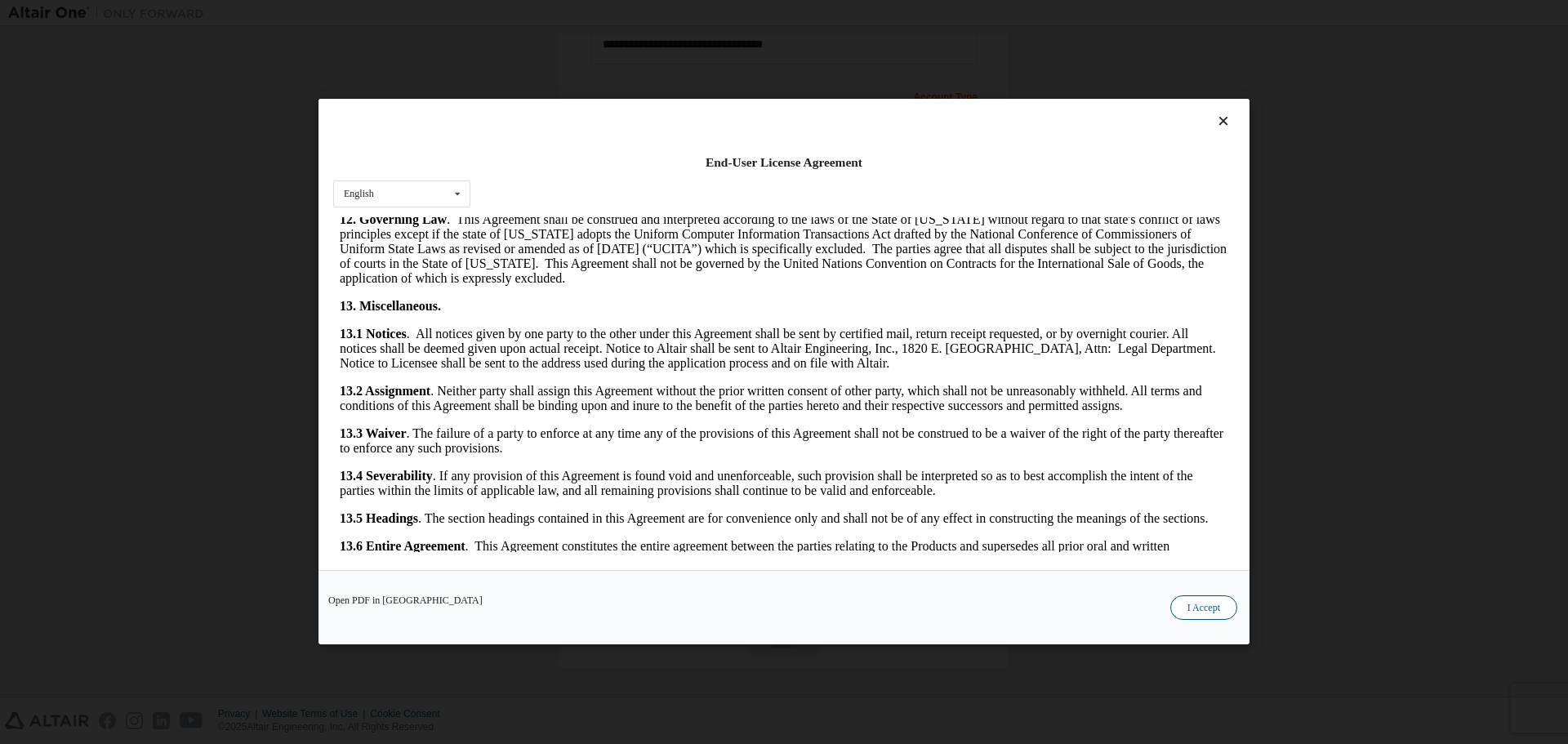
click at [1203, 607] on button "I Accept" at bounding box center [1203, 608] width 67 height 25
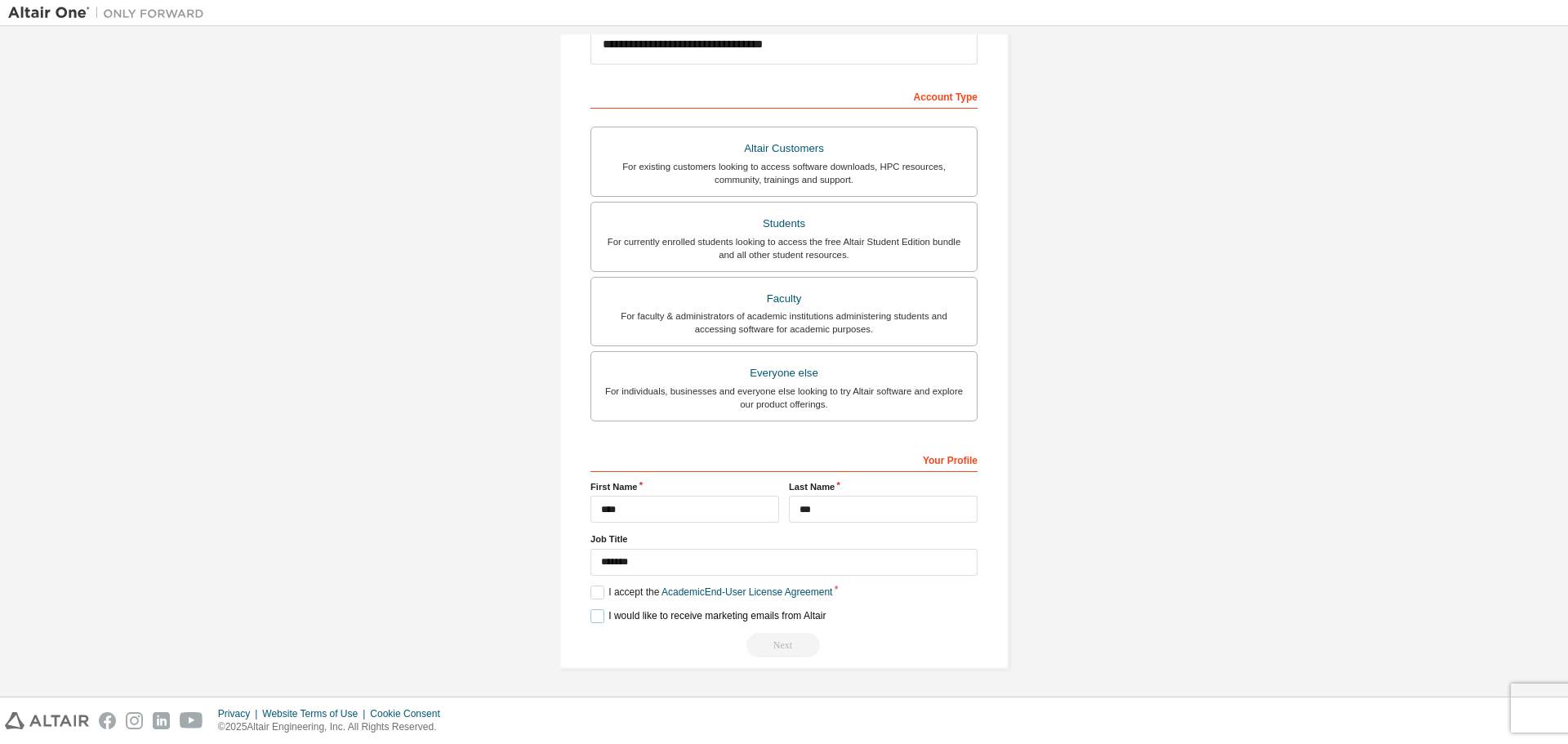
click at [591, 616] on label "I would like to receive marketing emails from Altair" at bounding box center [708, 616] width 235 height 14
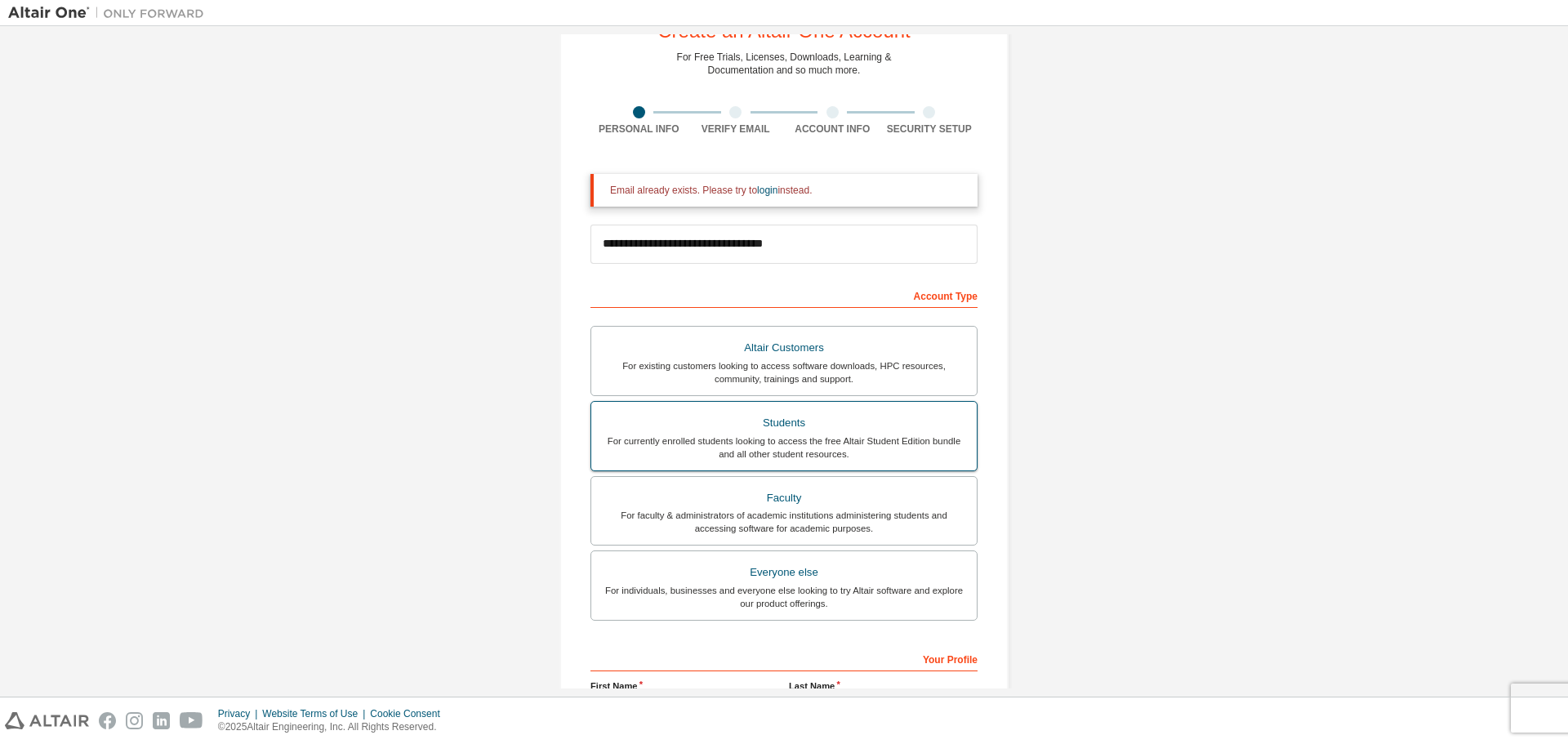
scroll to position [0, 0]
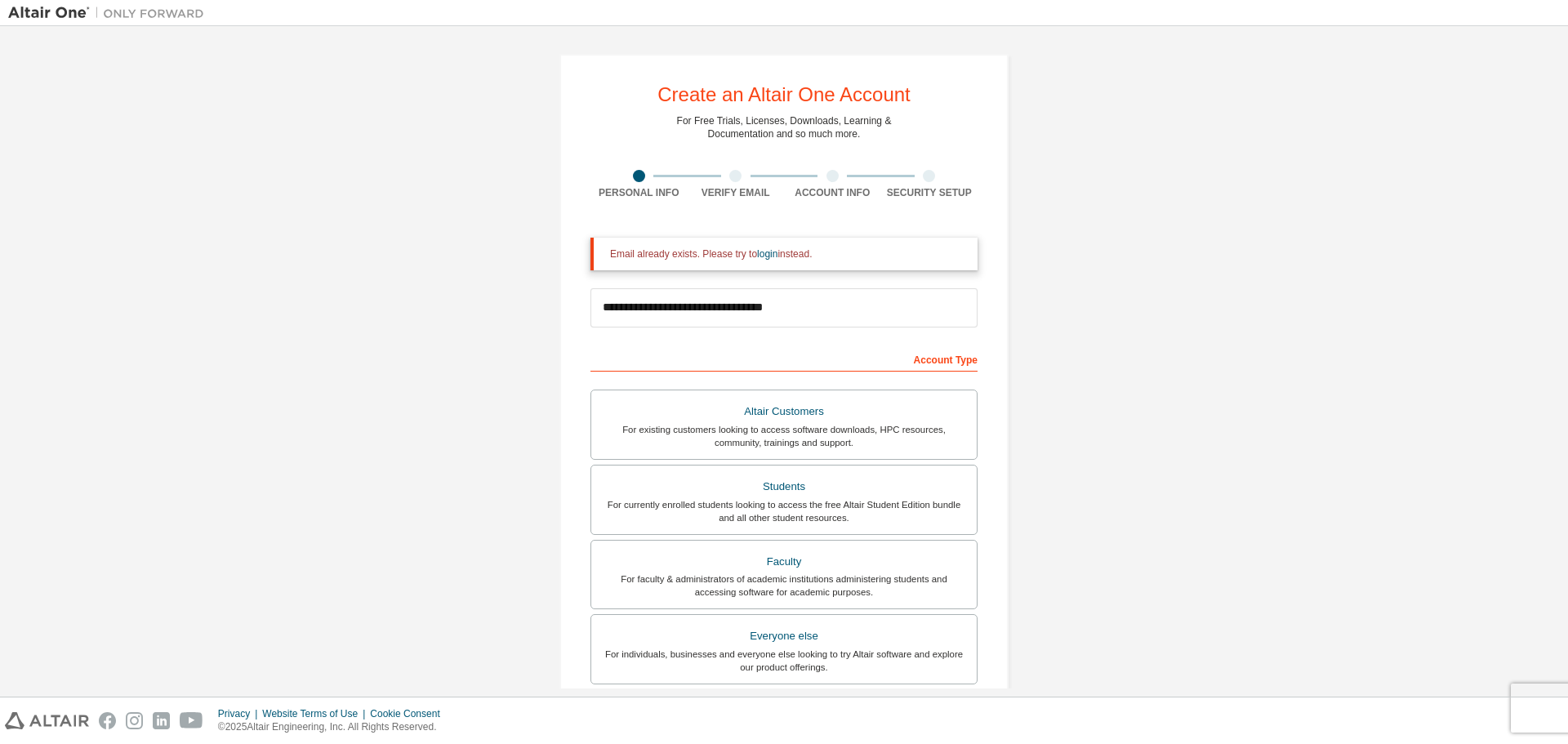
click at [730, 175] on div at bounding box center [734, 175] width 12 height 12
click at [756, 256] on link "login" at bounding box center [767, 254] width 20 height 11
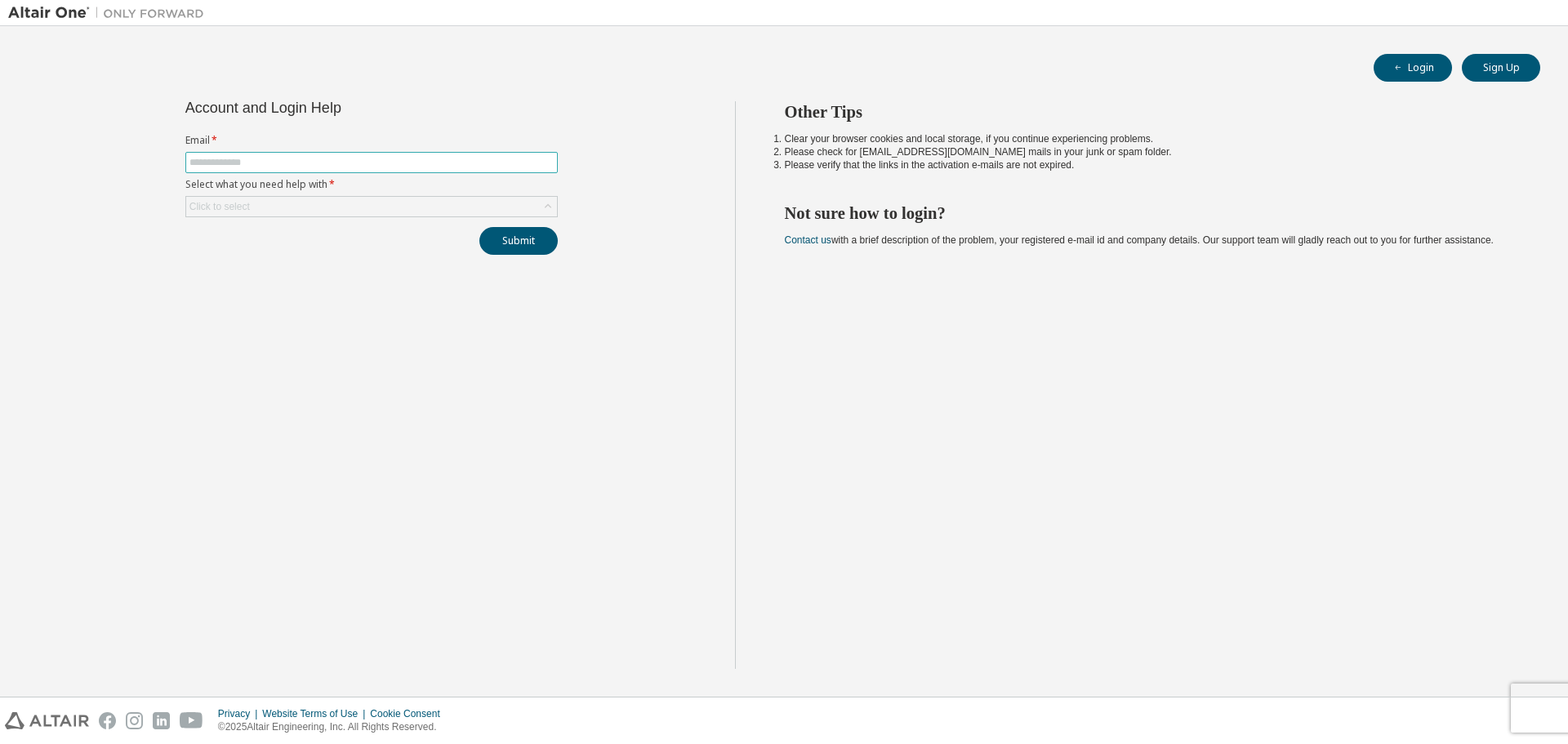
click at [263, 162] on input "text" at bounding box center [371, 162] width 364 height 13
type input "**********"
click at [315, 206] on div "Click to select" at bounding box center [371, 206] width 370 height 19
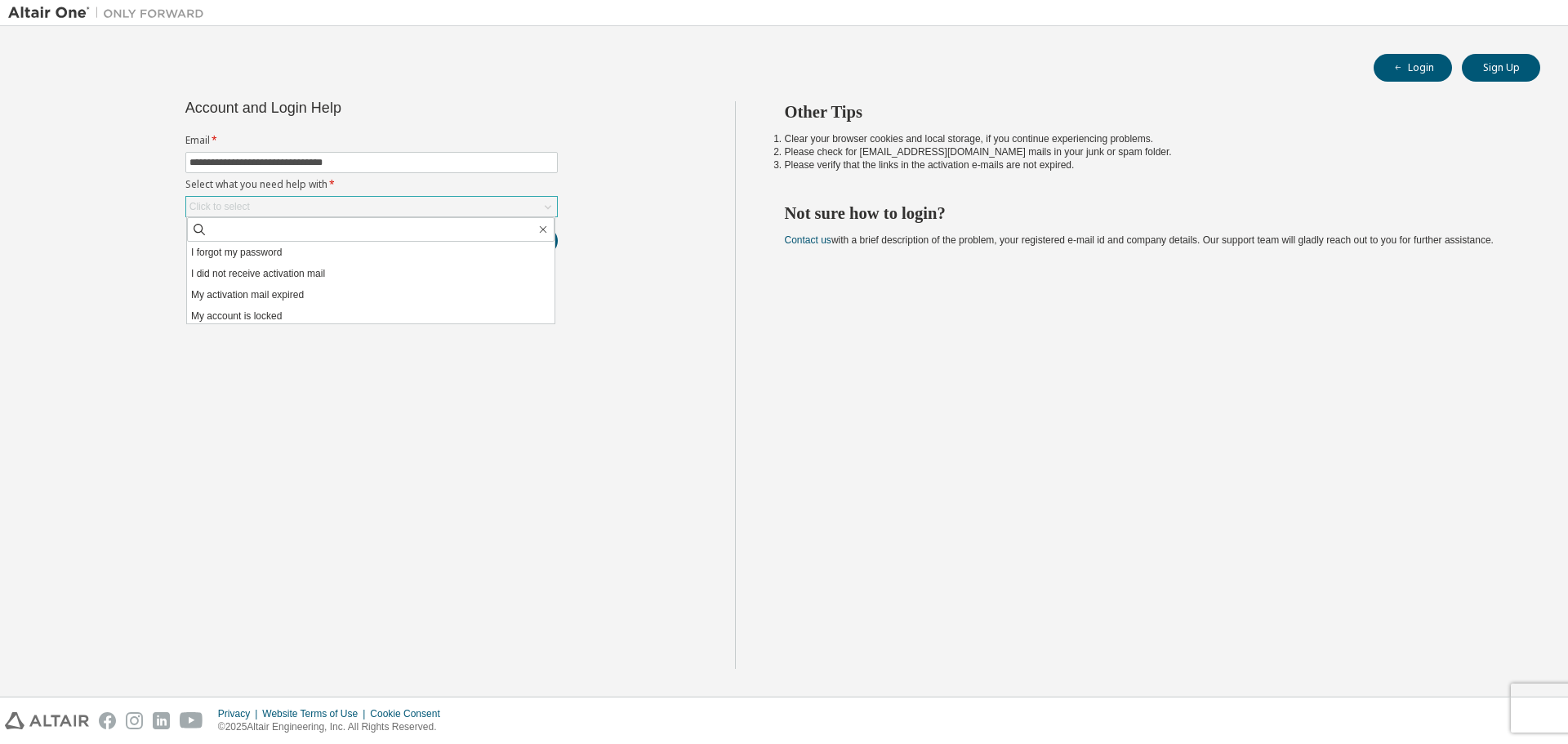
click at [315, 205] on div "Click to select" at bounding box center [371, 206] width 370 height 19
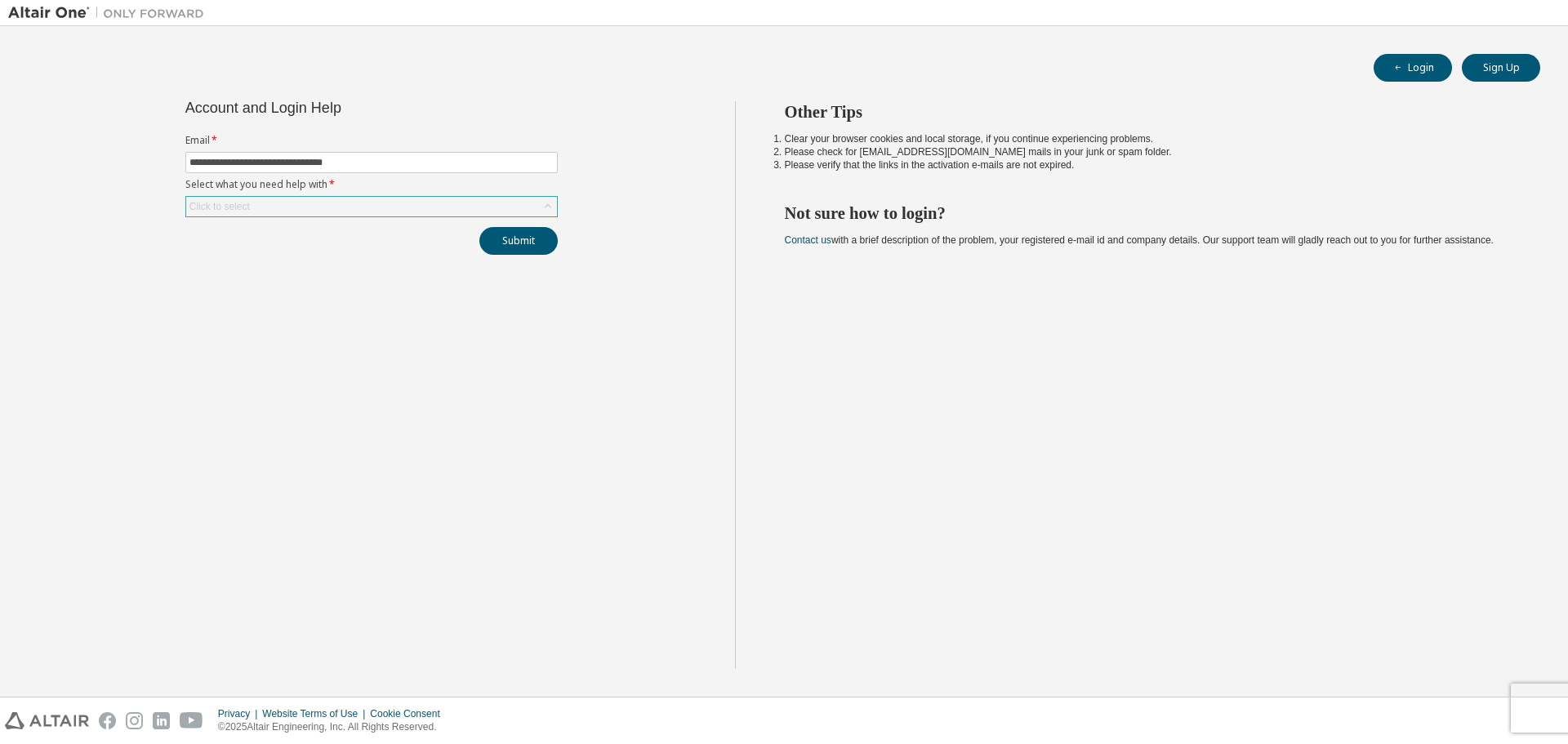
click at [315, 209] on div "Click to select" at bounding box center [371, 206] width 370 height 19
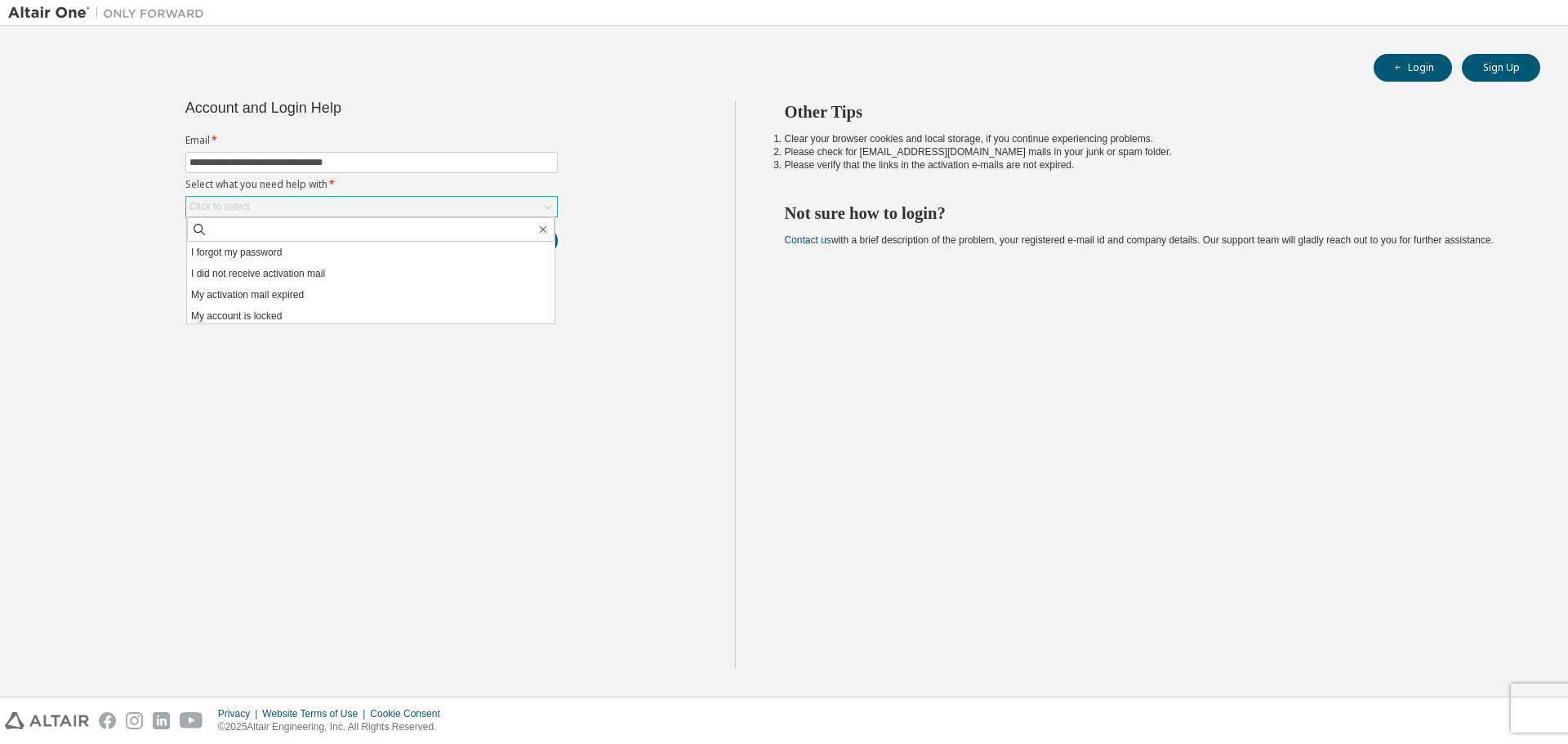
click at [315, 209] on div "Click to select" at bounding box center [371, 206] width 370 height 19
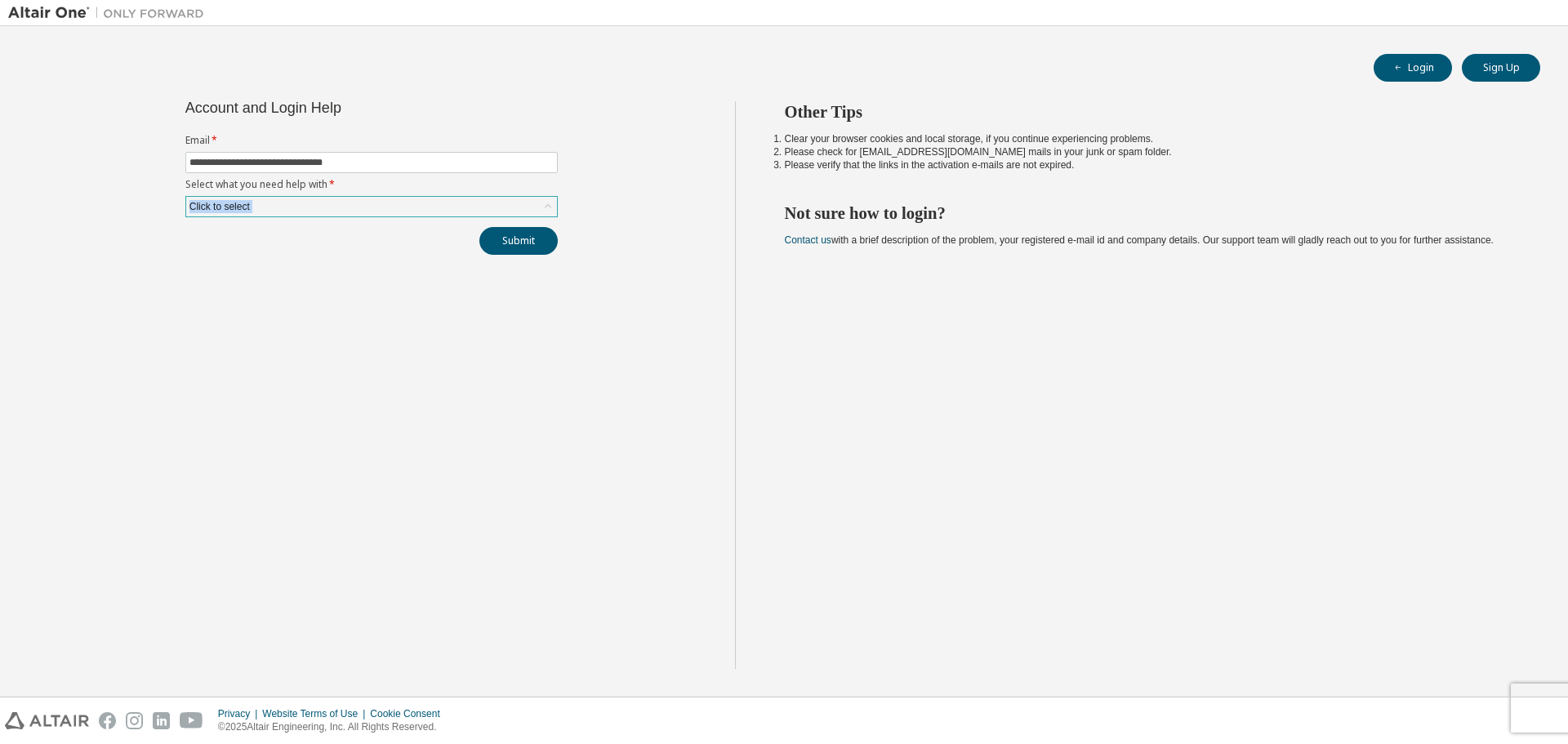
click at [315, 209] on div "Click to select" at bounding box center [371, 206] width 370 height 19
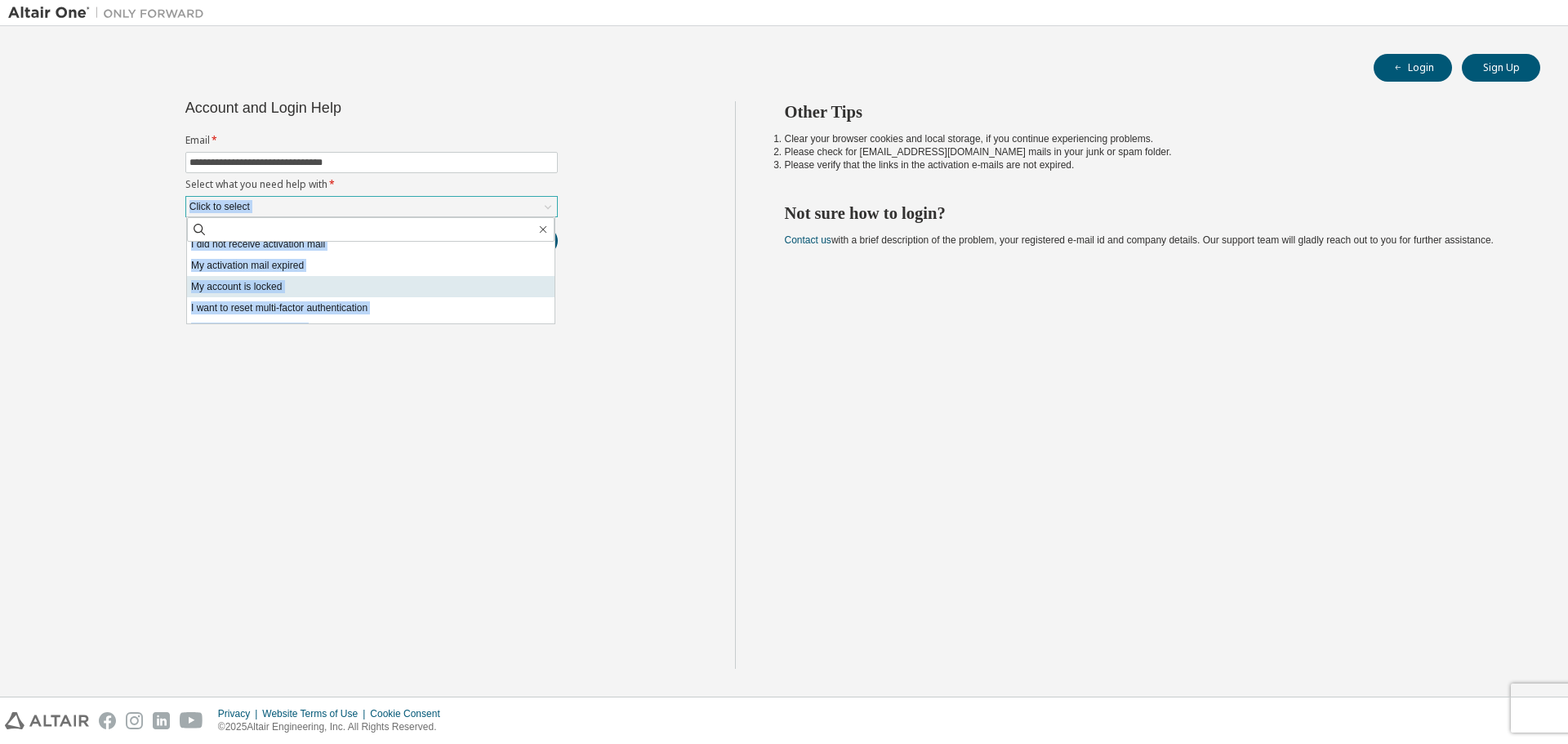
scroll to position [46, 0]
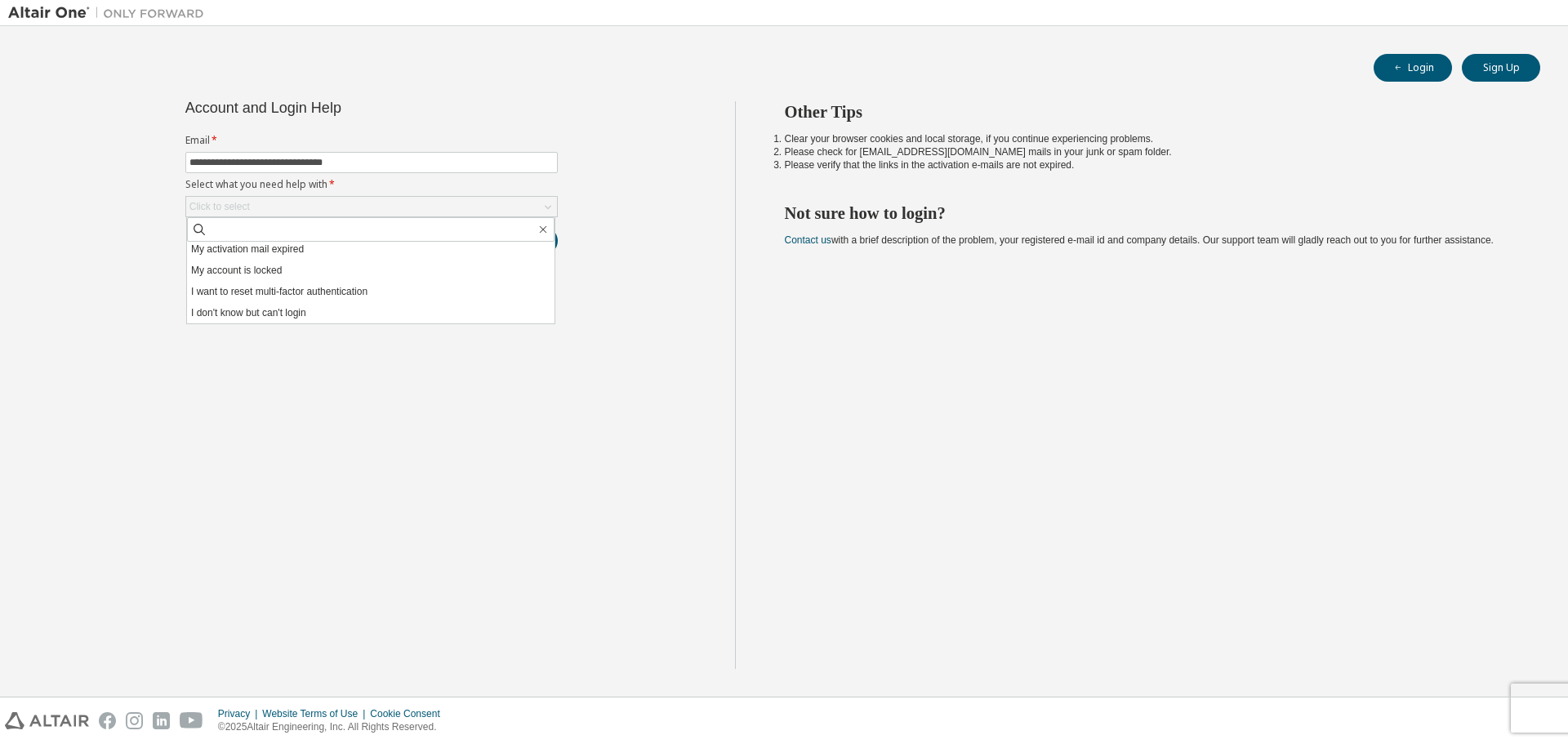
click at [328, 743] on div at bounding box center [784, 744] width 1568 height 0
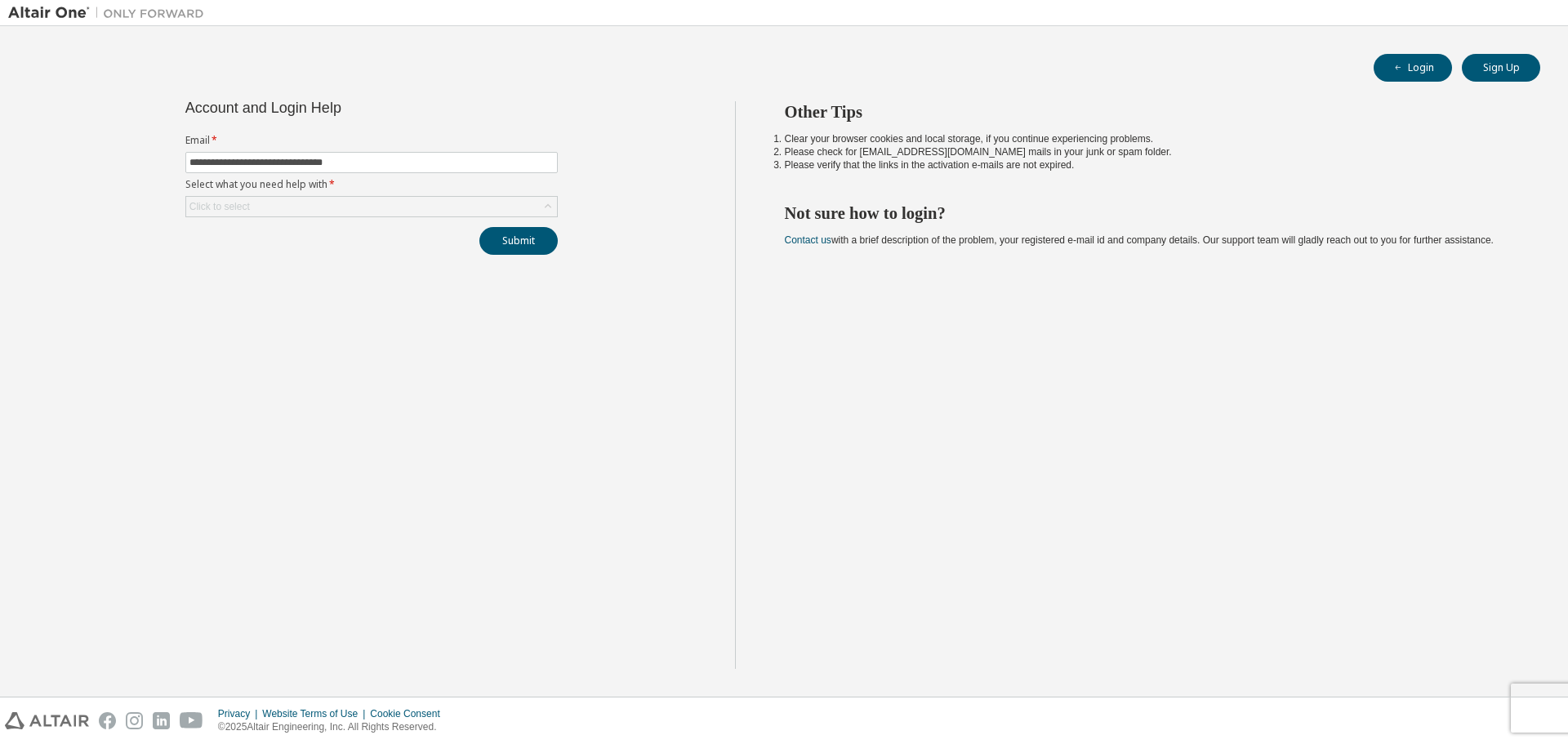
click at [249, 272] on div "**********" at bounding box center [371, 384] width 726 height 568
click at [246, 217] on div "Click to select" at bounding box center [371, 206] width 372 height 21
click at [249, 208] on div "Click to select" at bounding box center [219, 206] width 65 height 18
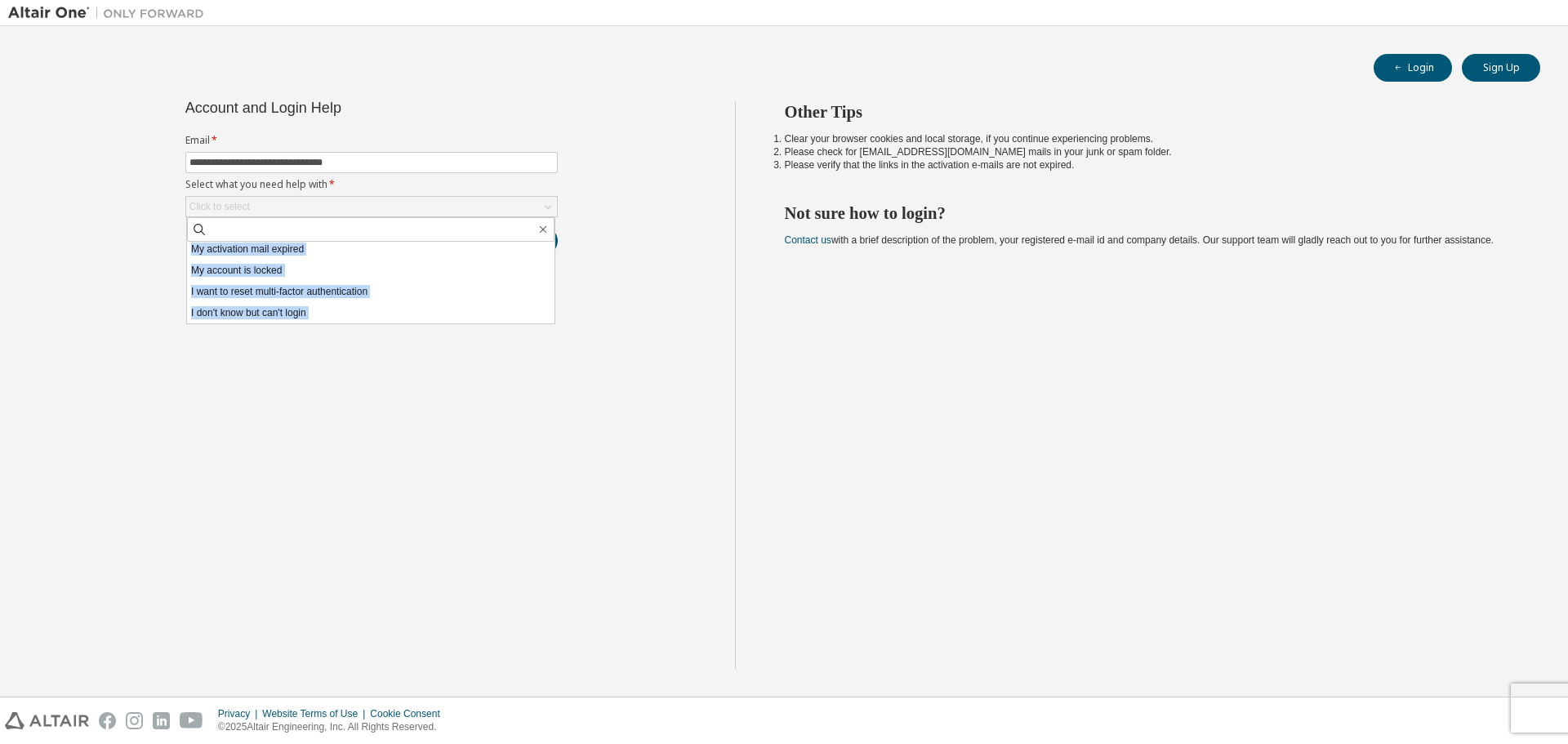
drag, startPoint x: 192, startPoint y: 251, endPoint x: 309, endPoint y: 360, distance: 159.9
click at [309, 360] on div "**********" at bounding box center [371, 384] width 726 height 568
copy ul "I forgot my password I did not receive activation mail My activation mail expir…"
click at [287, 253] on li "I forgot my password" at bounding box center [370, 252] width 368 height 21
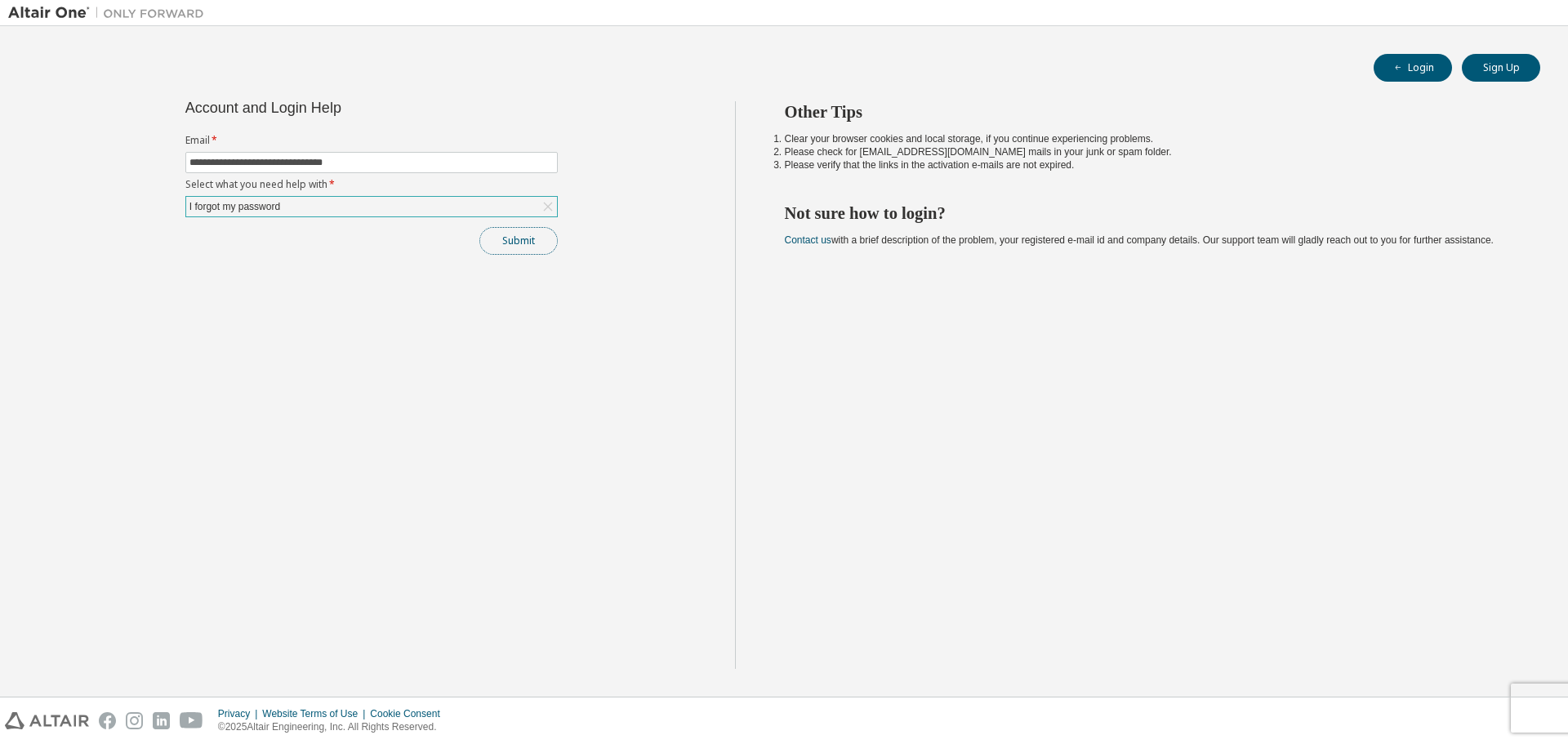
click at [507, 242] on button "Submit" at bounding box center [518, 241] width 78 height 28
drag, startPoint x: 1360, startPoint y: 700, endPoint x: 1408, endPoint y: 717, distance: 50.9
click at [1408, 717] on span "Please contact Altair support for assistance." at bounding box center [1439, 706] width 160 height 26
click at [1427, 743] on div at bounding box center [784, 744] width 1568 height 0
click at [1113, 497] on div "Other Tips Clear your browser cookies and local storage, if you continue experi…" at bounding box center [1147, 384] width 825 height 568
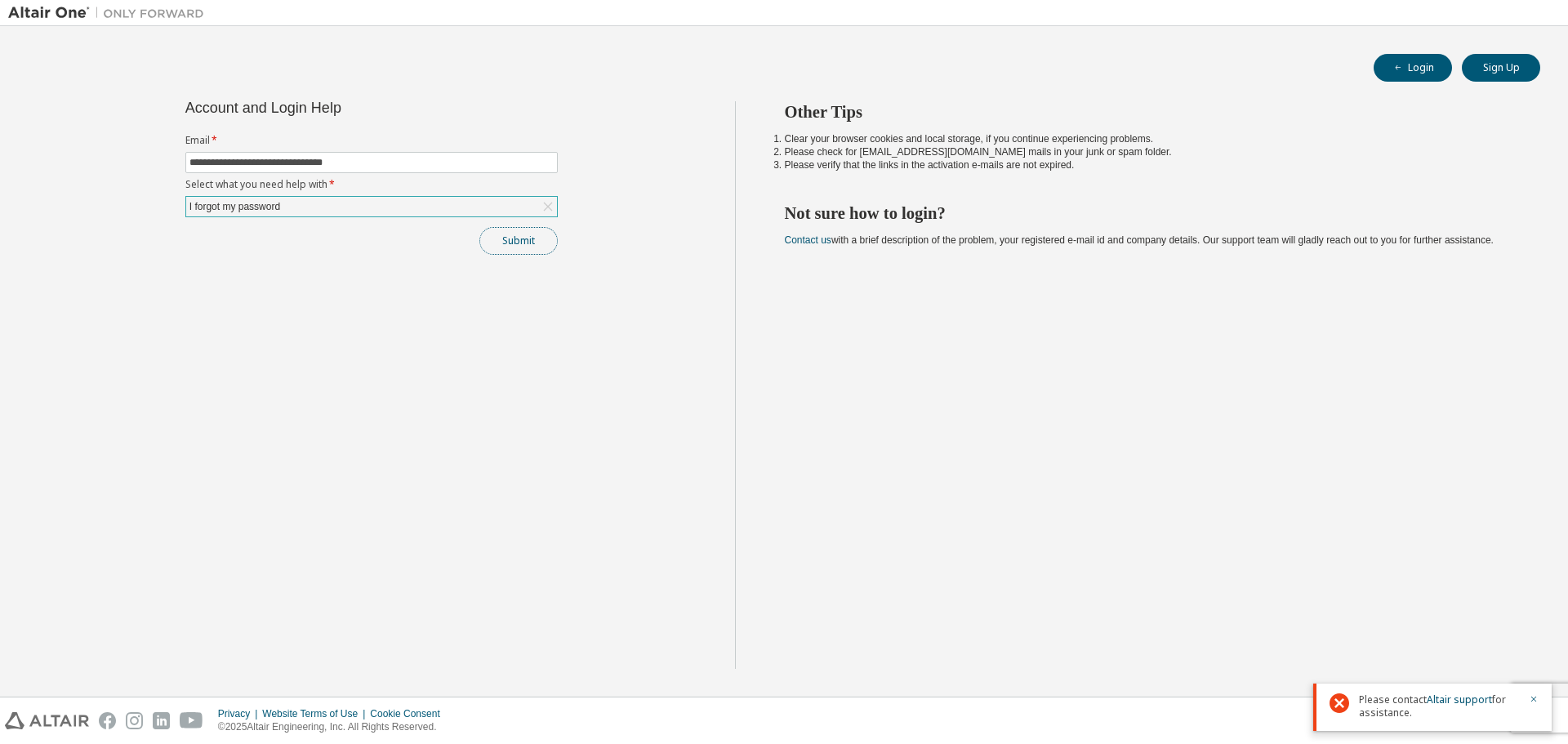
click at [508, 245] on button "Submit" at bounding box center [518, 241] width 78 height 28
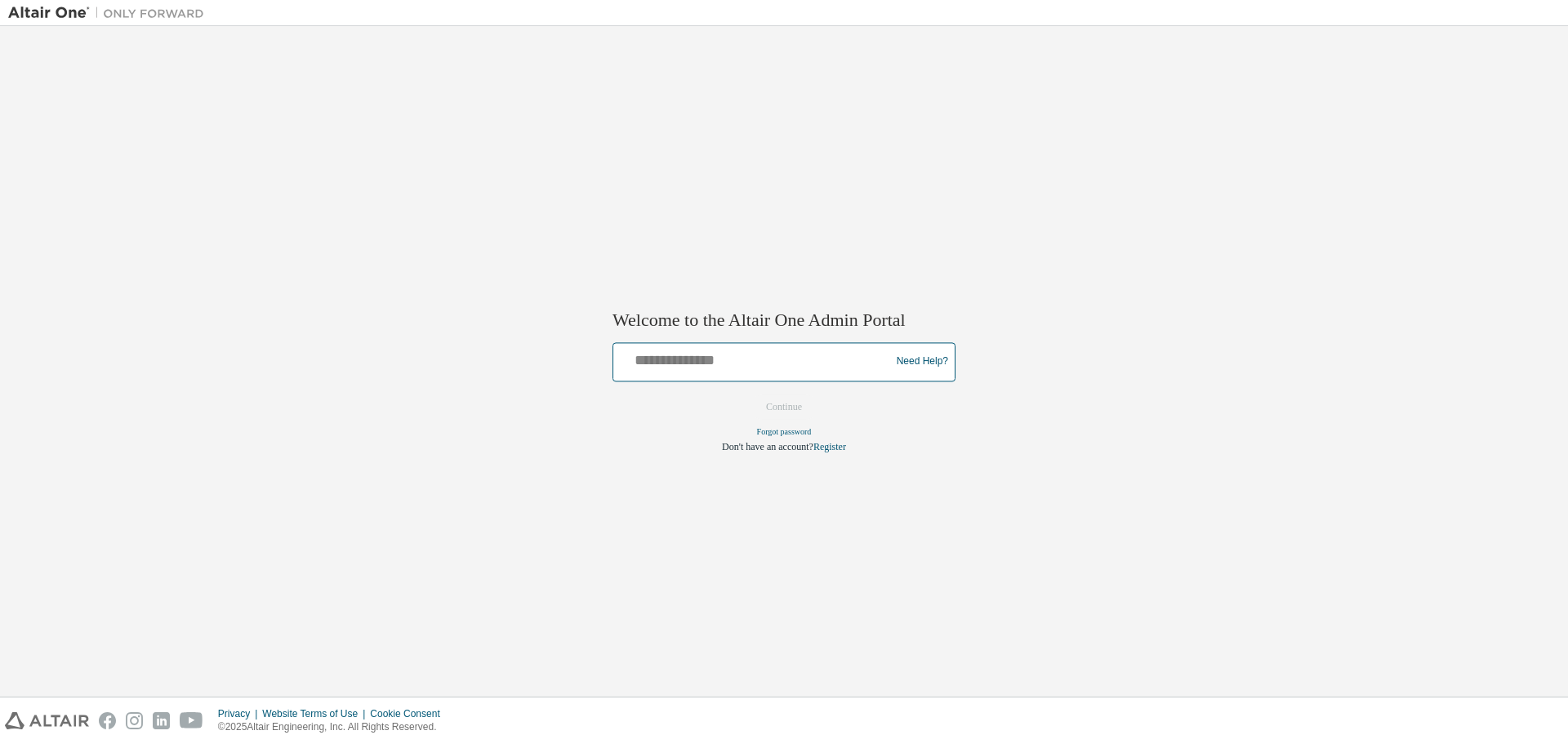
click at [714, 357] on input "text" at bounding box center [754, 359] width 269 height 24
type input "**********"
click at [791, 406] on button "Continue" at bounding box center [783, 406] width 71 height 25
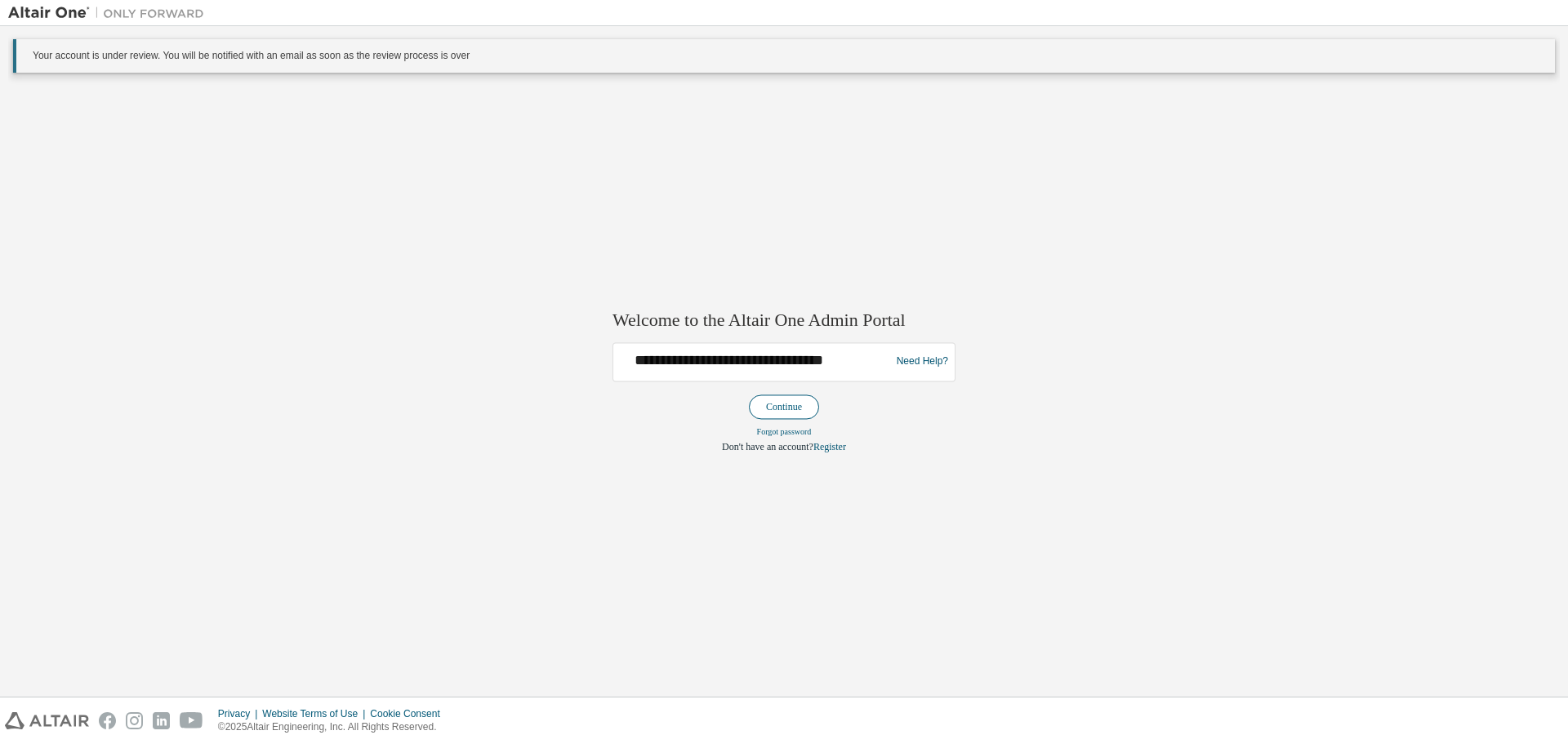
click at [783, 406] on button "Continue" at bounding box center [783, 406] width 71 height 25
click at [783, 406] on form "**********" at bounding box center [784, 397] width 343 height 111
click at [783, 406] on button "Continue" at bounding box center [783, 406] width 71 height 25
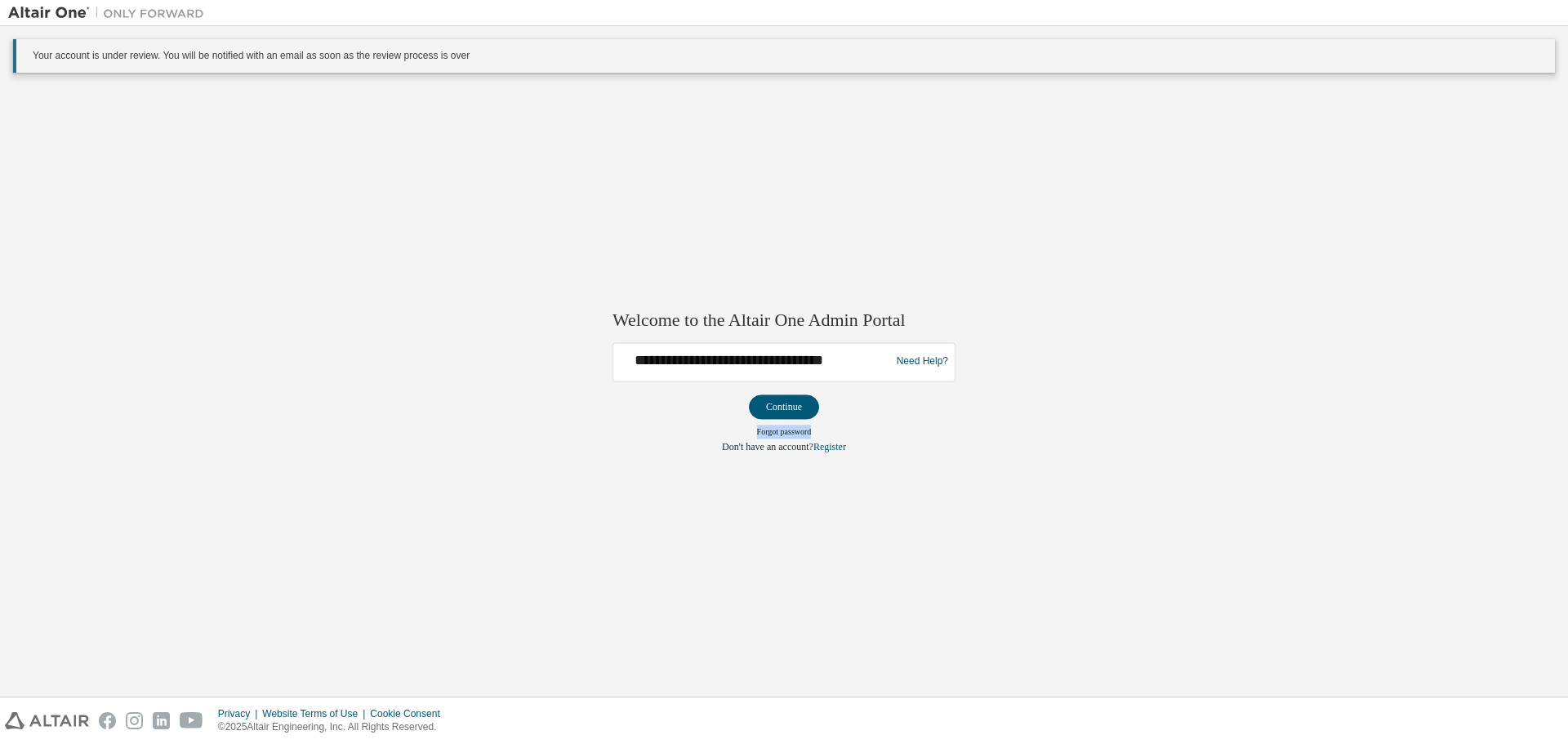
click at [680, 429] on div "Forgot password" at bounding box center [784, 431] width 343 height 14
click at [914, 362] on link "Need Help?" at bounding box center [922, 361] width 51 height 1
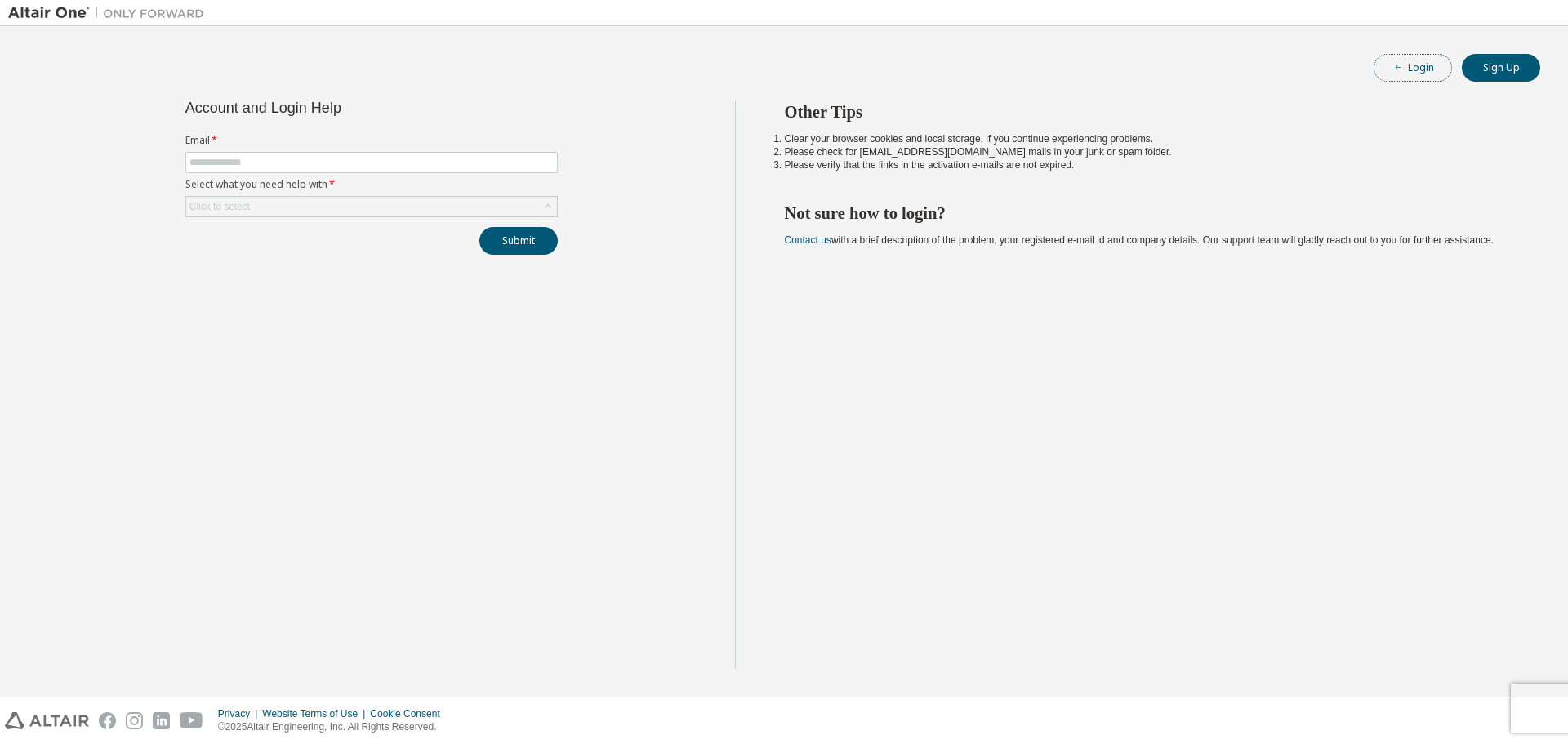
click at [1411, 71] on button "Login" at bounding box center [1412, 68] width 78 height 28
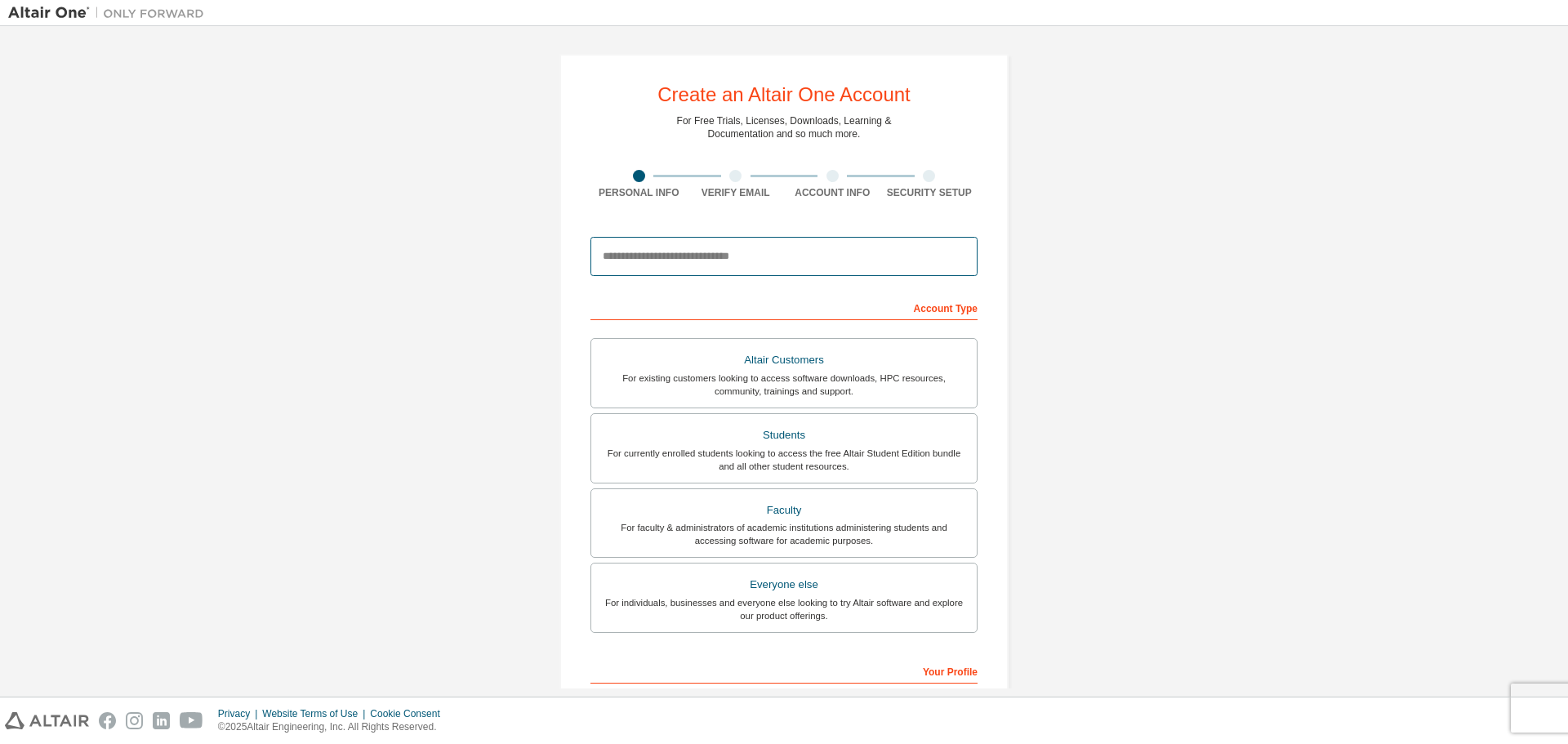
click at [725, 261] on input "email" at bounding box center [784, 256] width 387 height 39
type input "**********"
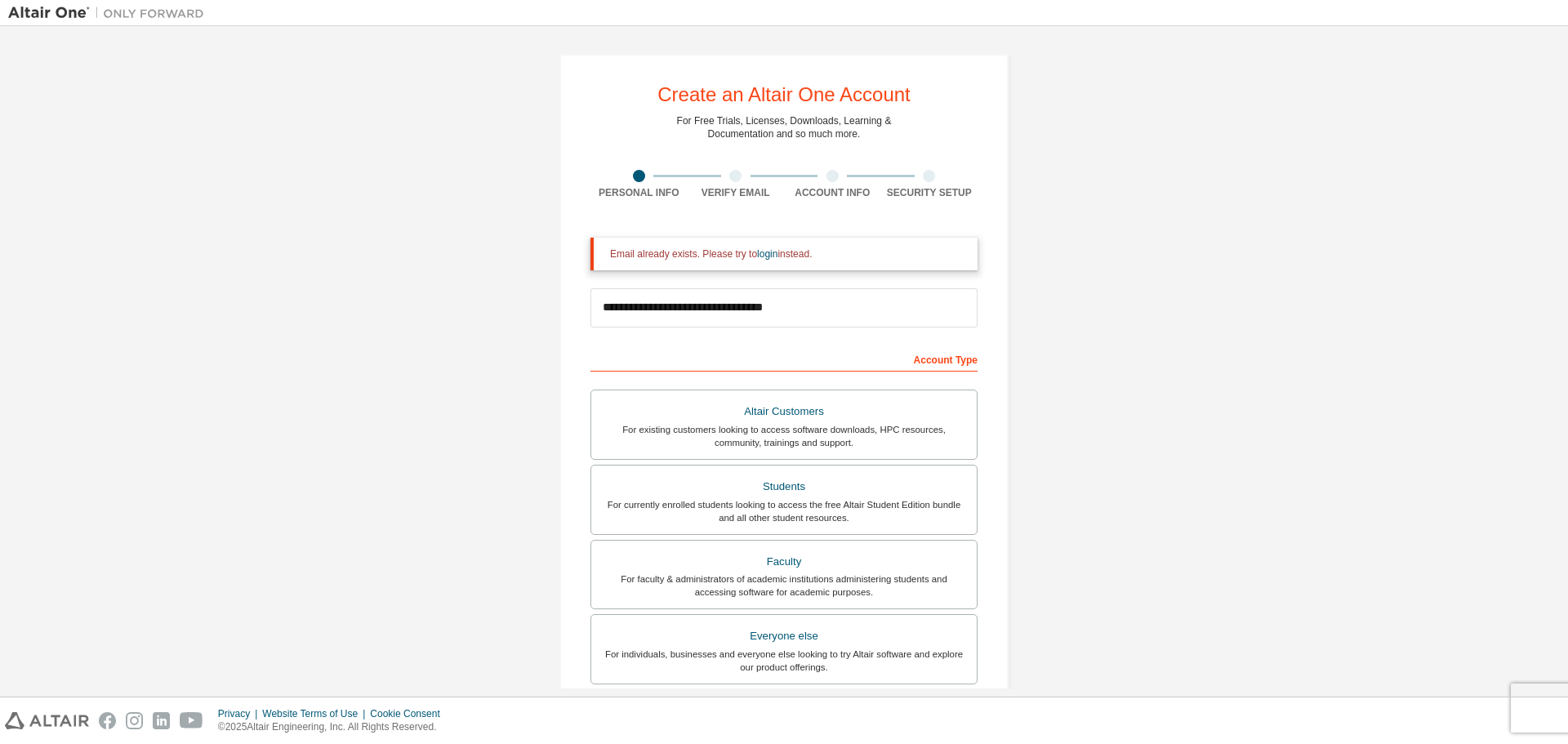
drag, startPoint x: 607, startPoint y: 254, endPoint x: 823, endPoint y: 250, distance: 216.0
click at [823, 250] on div "Email already exists. Please try to login instead." at bounding box center [787, 254] width 354 height 13
click at [833, 743] on div at bounding box center [784, 744] width 1568 height 0
click at [641, 342] on form "**********" at bounding box center [784, 578] width 387 height 682
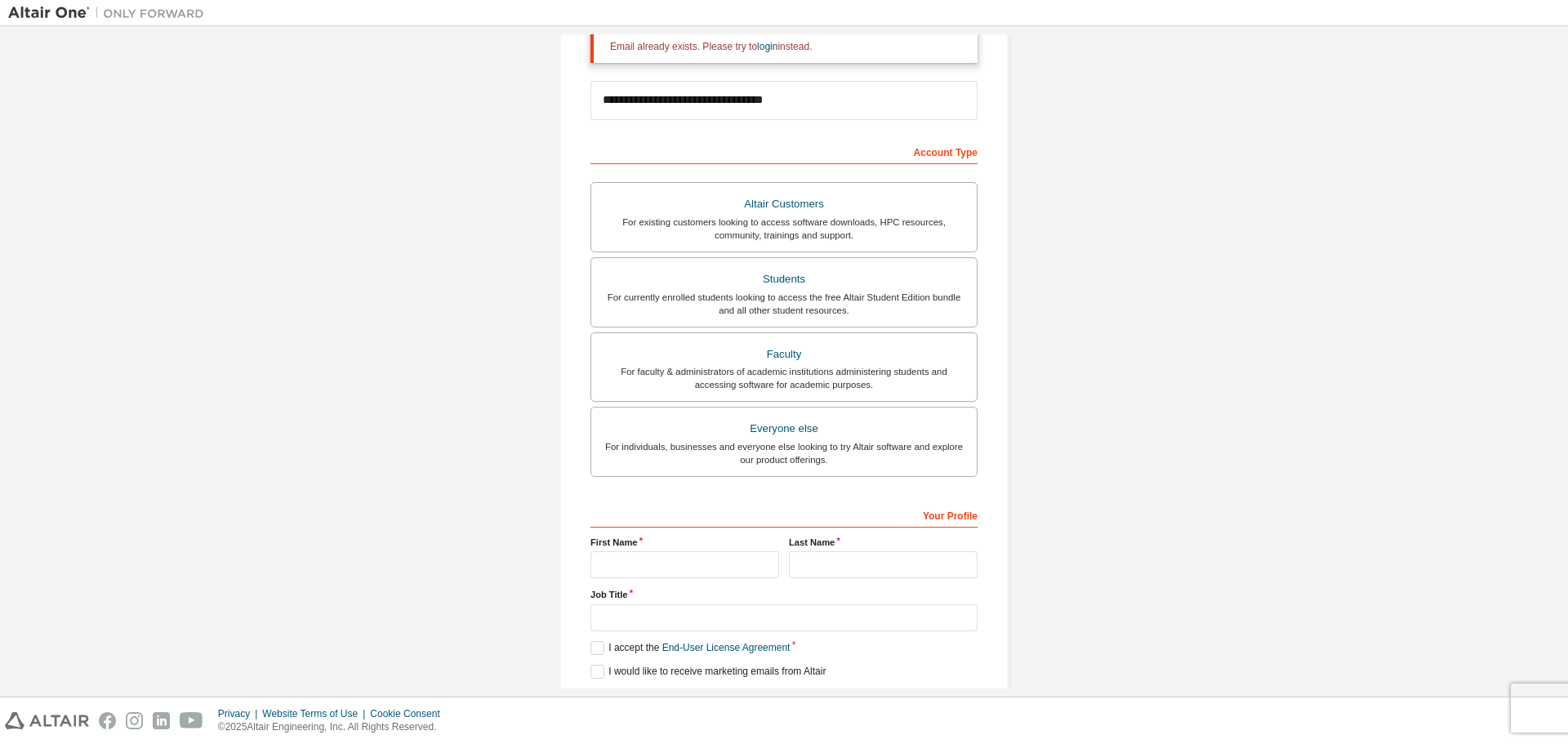
scroll to position [263, 0]
